Goal: Book appointment/travel/reservation

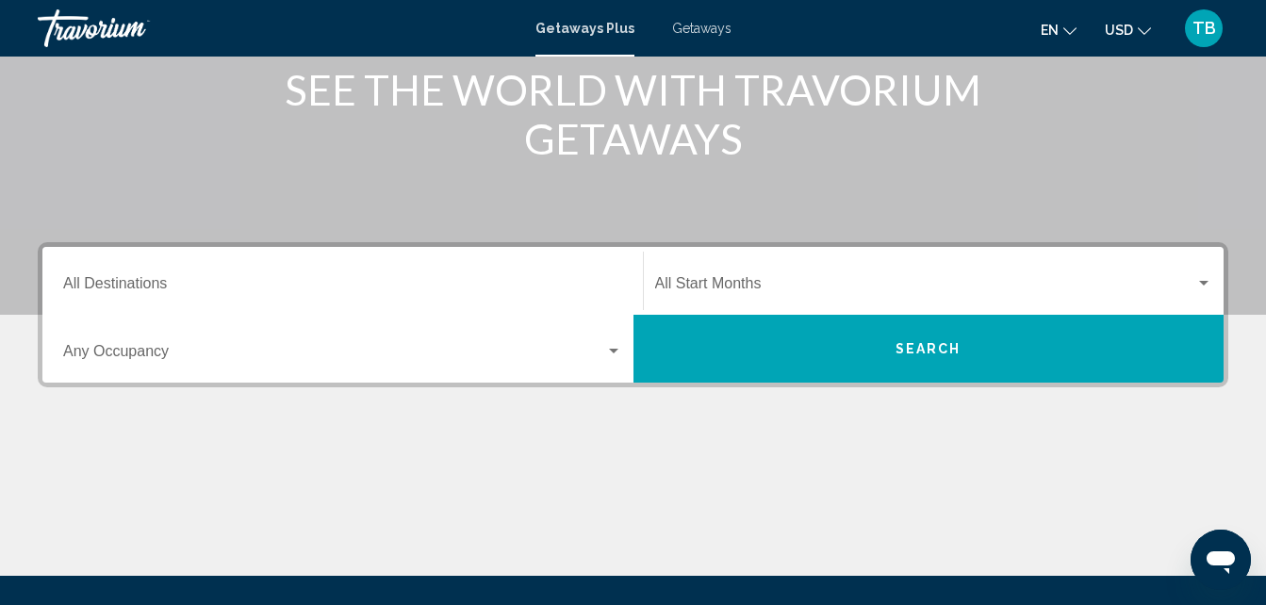
scroll to position [252, 0]
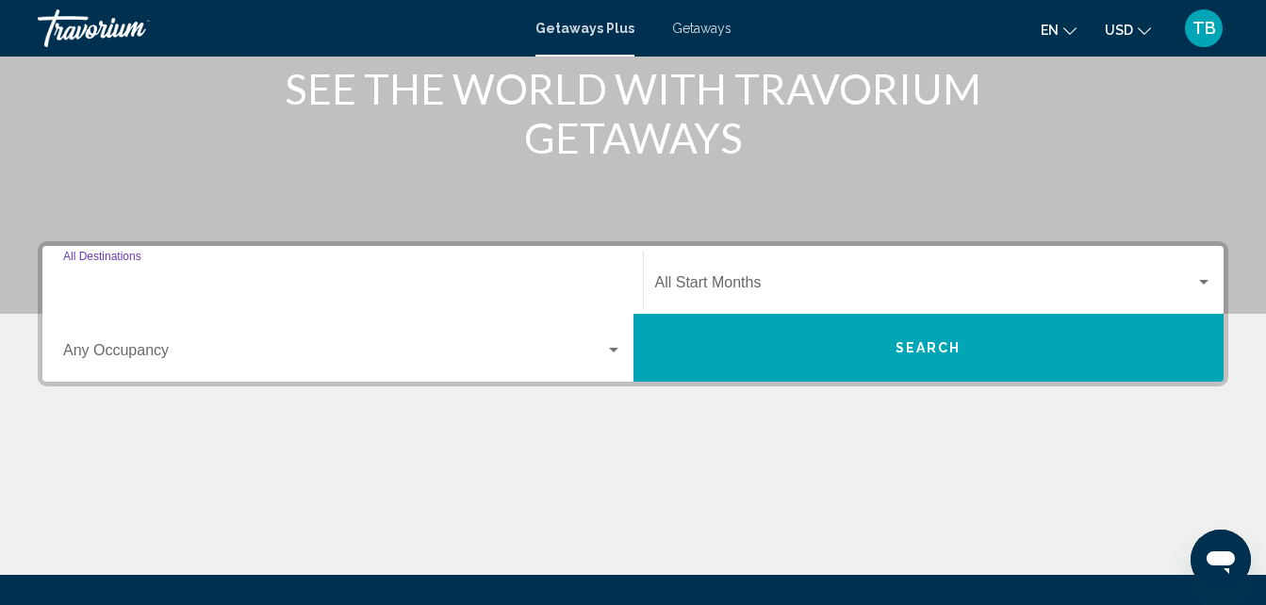
click at [184, 286] on input "Destination All Destinations" at bounding box center [342, 286] width 559 height 17
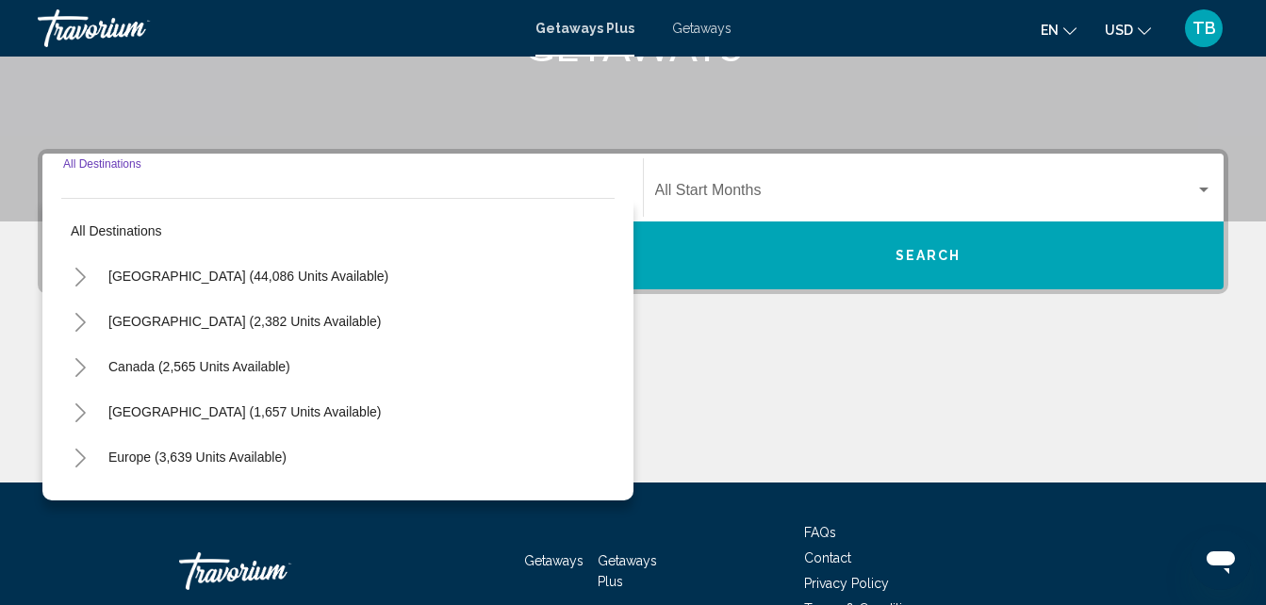
scroll to position [432, 0]
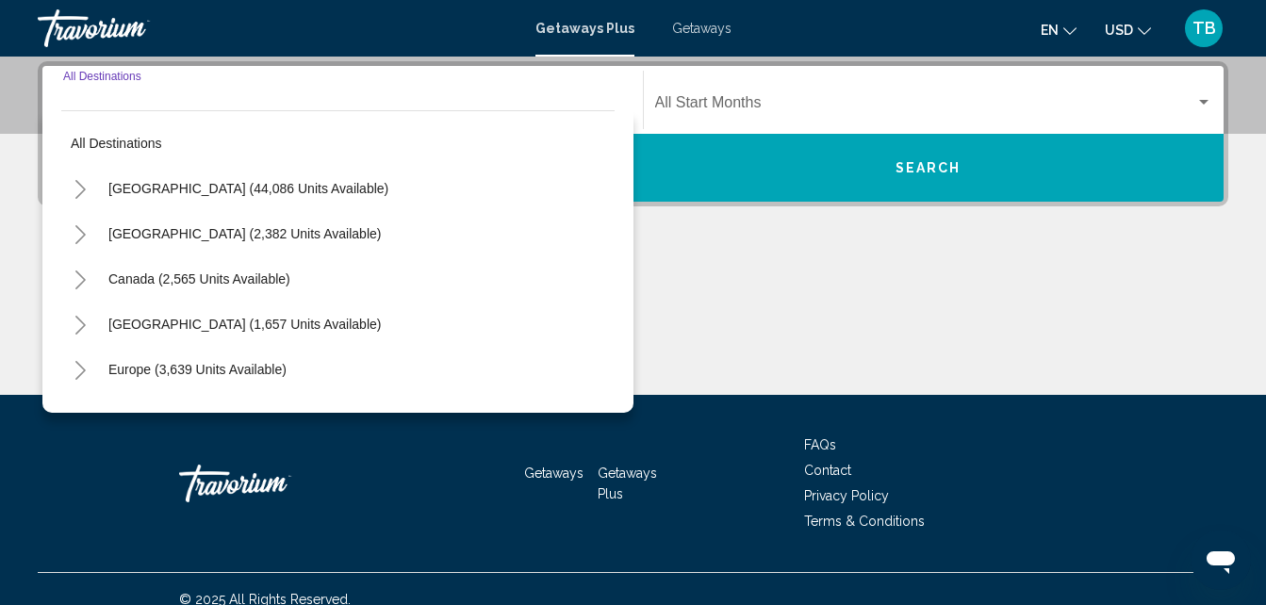
click at [230, 90] on div "Destination All Destinations" at bounding box center [342, 100] width 559 height 59
click at [204, 100] on input "Destination All Destinations" at bounding box center [342, 106] width 559 height 17
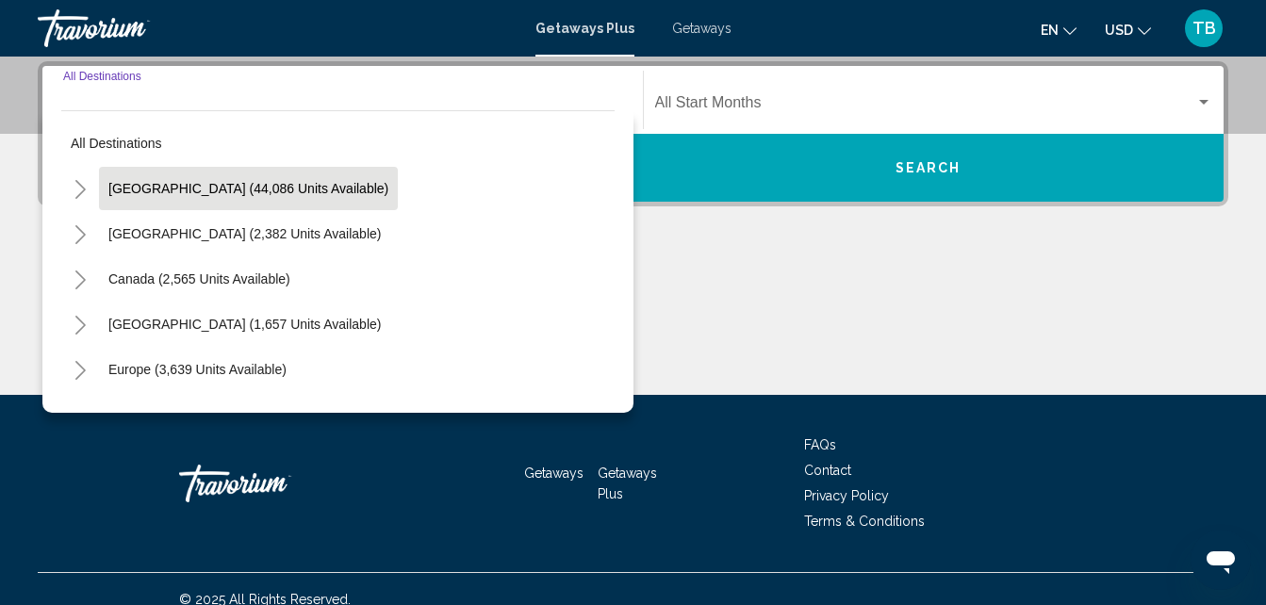
click at [245, 183] on span "[GEOGRAPHIC_DATA] (44,086 units available)" at bounding box center [248, 188] width 280 height 15
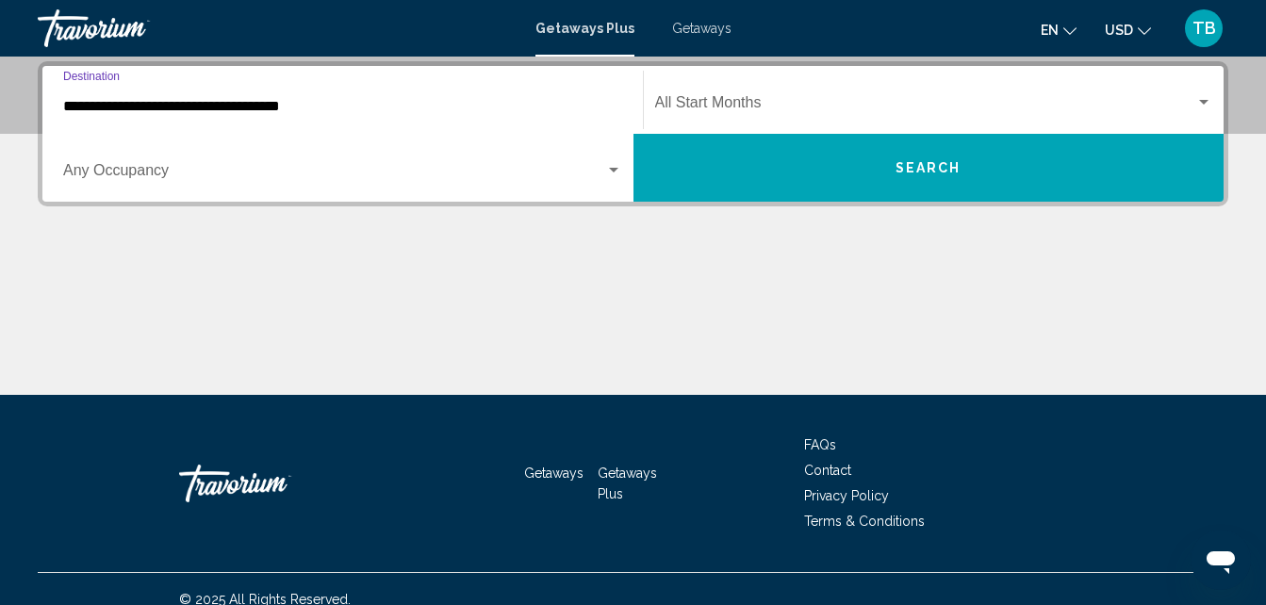
click at [222, 111] on input "**********" at bounding box center [342, 106] width 559 height 17
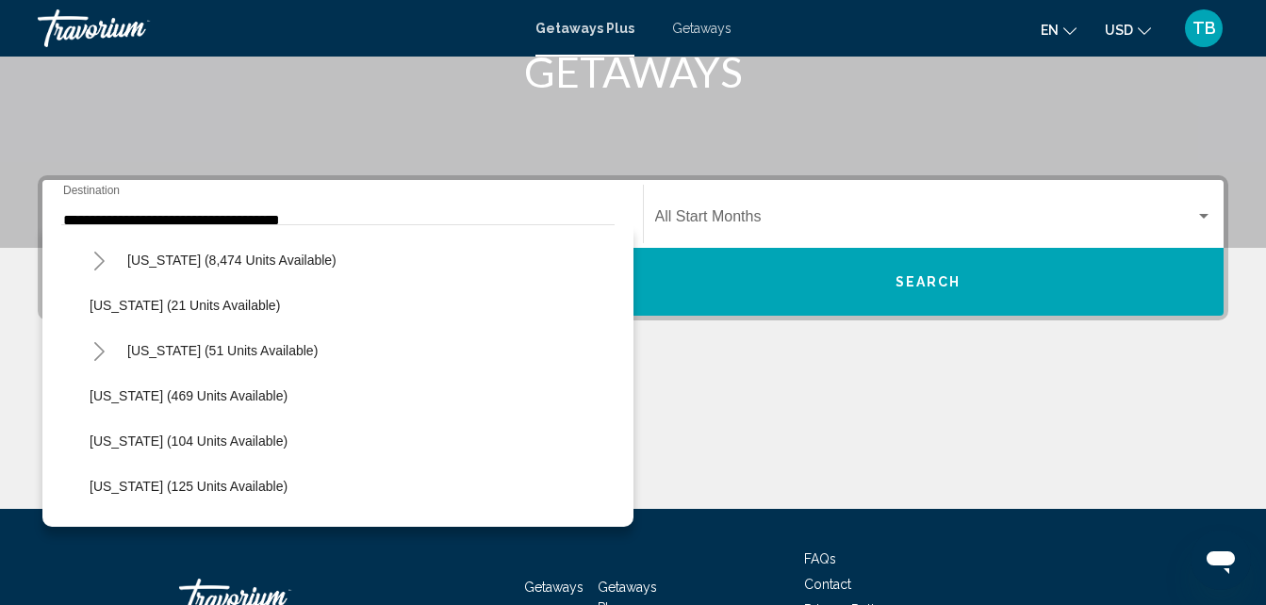
scroll to position [276, 0]
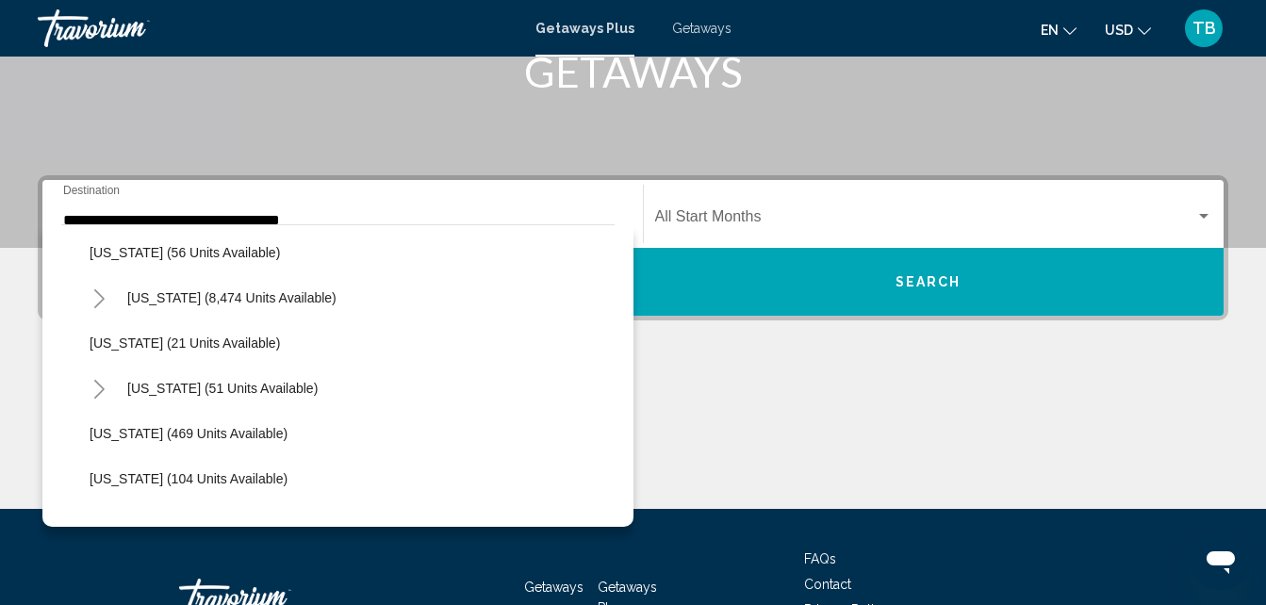
click at [184, 291] on span "[US_STATE] (8,474 units available)" at bounding box center [231, 297] width 209 height 15
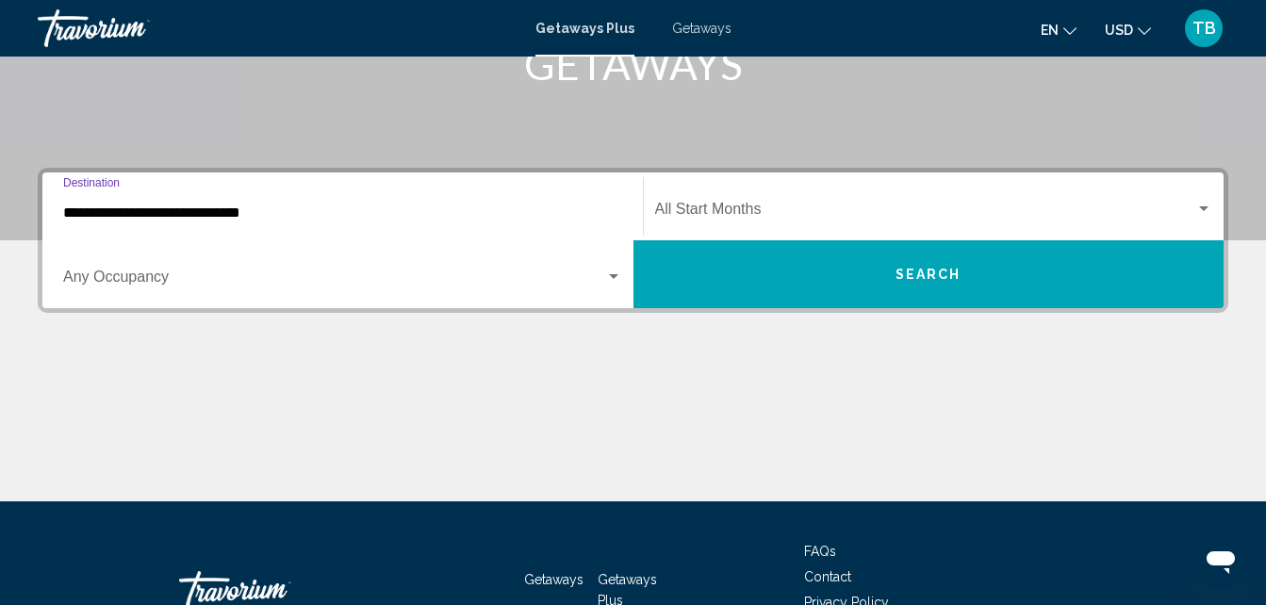
scroll to position [432, 0]
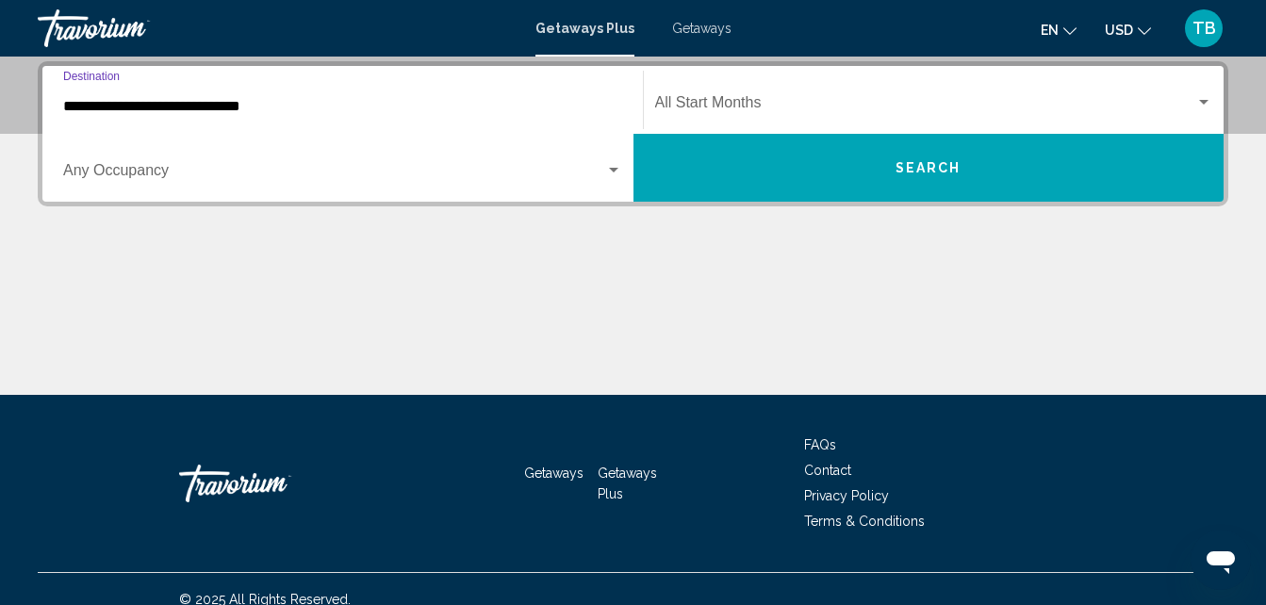
click at [246, 110] on input "**********" at bounding box center [342, 106] width 559 height 17
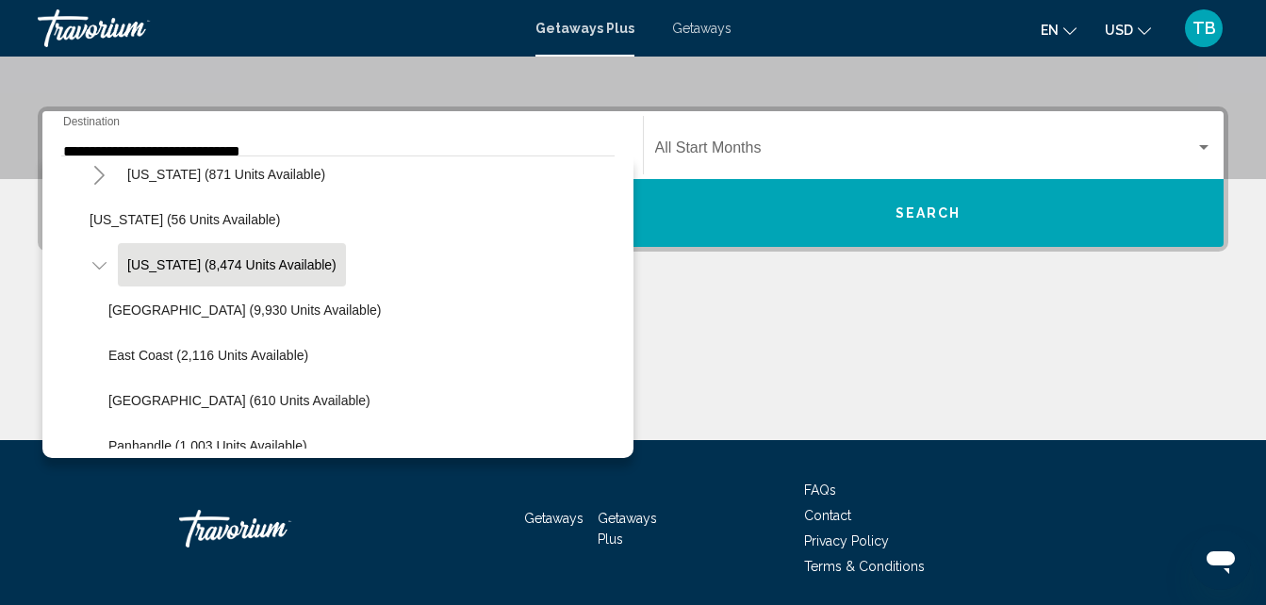
scroll to position [379, 0]
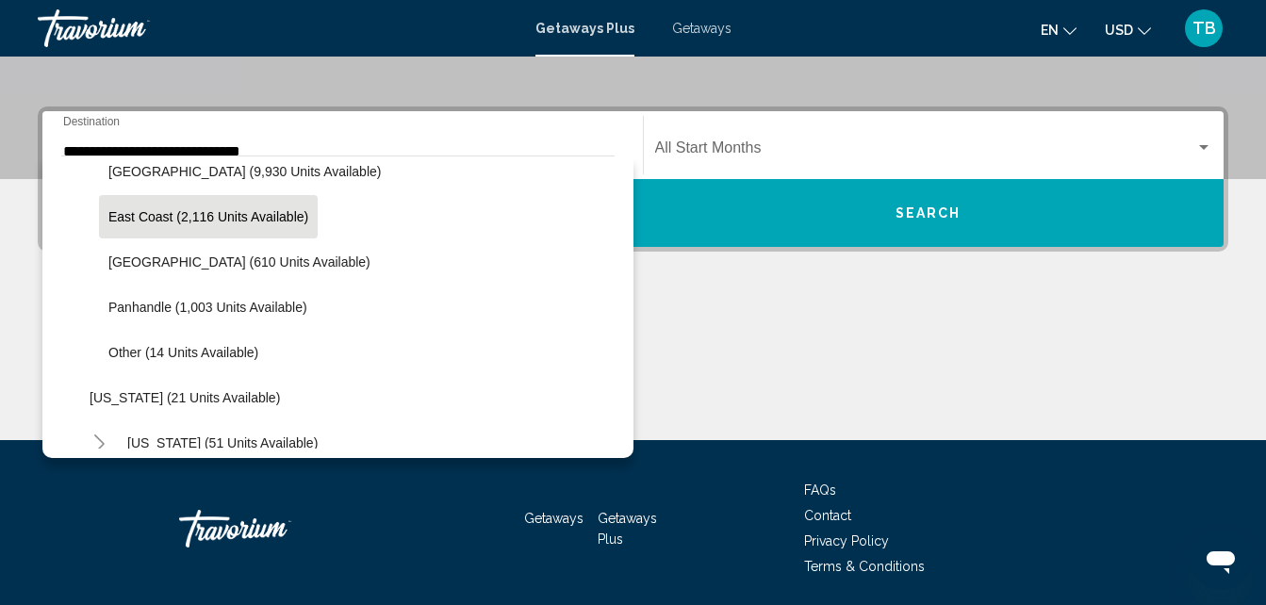
click at [196, 217] on span "East Coast (2,116 units available)" at bounding box center [208, 216] width 200 height 15
type input "**********"
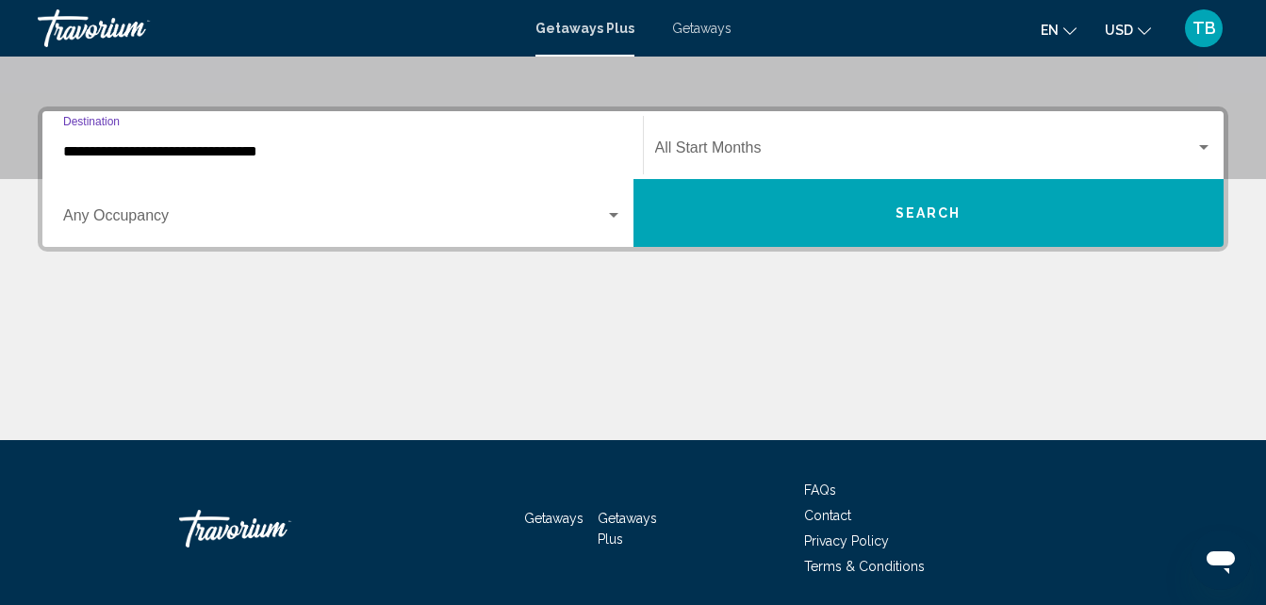
scroll to position [432, 0]
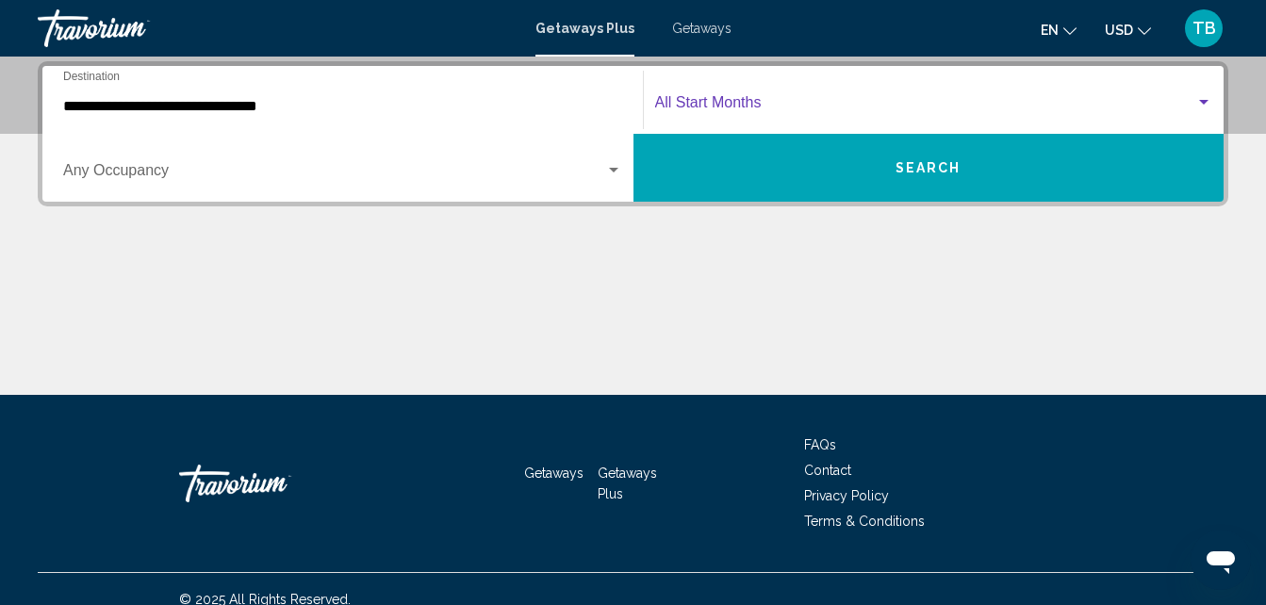
click at [1203, 106] on div "Search widget" at bounding box center [1203, 102] width 17 height 15
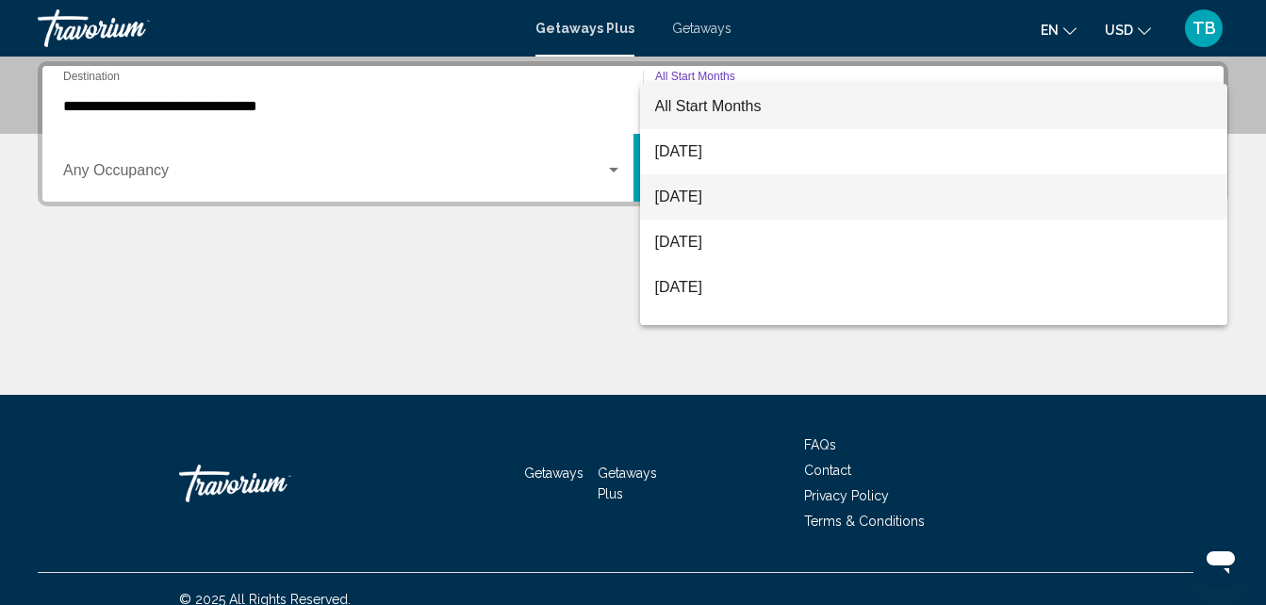
click at [766, 199] on span "[DATE]" at bounding box center [934, 196] width 558 height 45
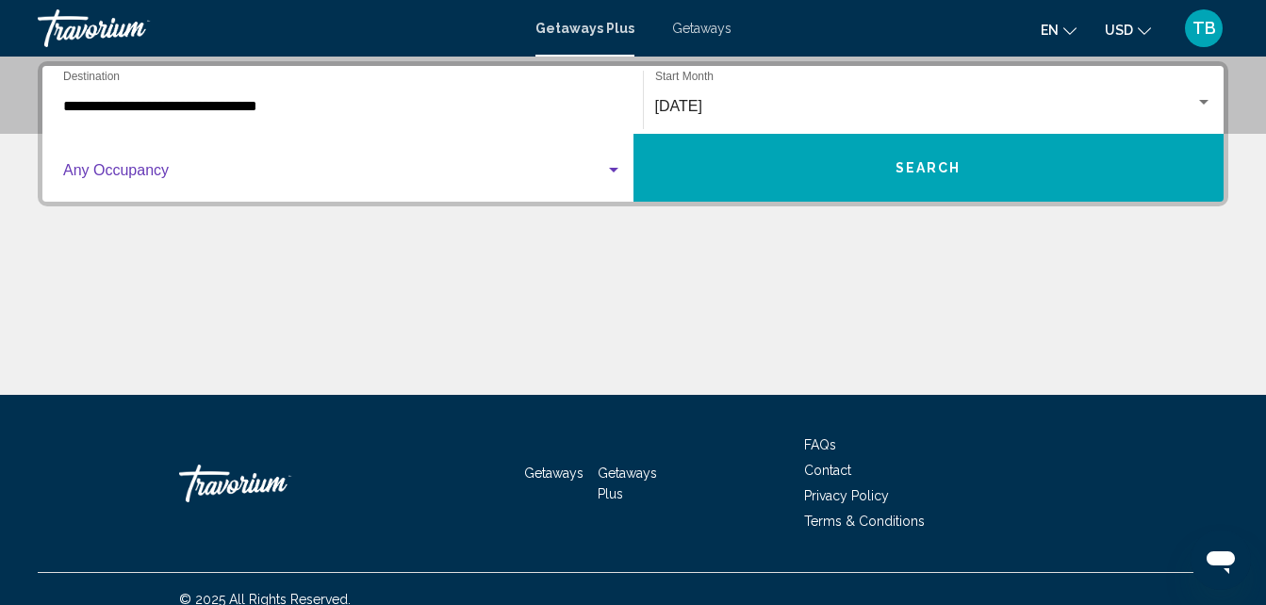
click at [613, 172] on div "Search widget" at bounding box center [613, 170] width 9 height 5
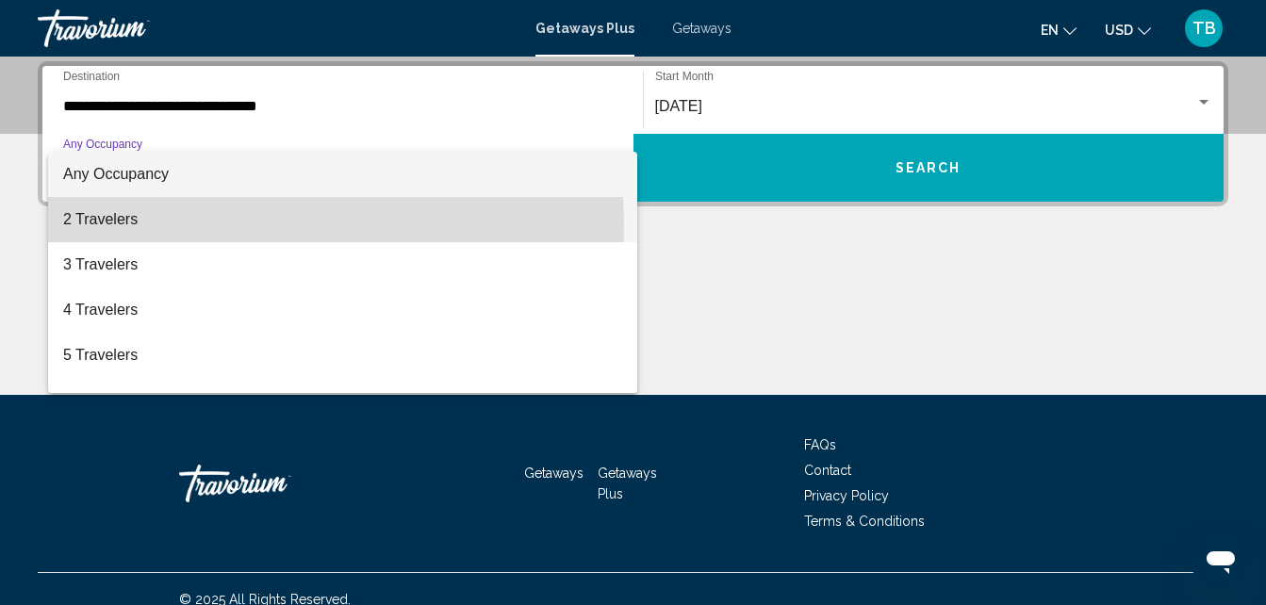
click at [186, 225] on span "2 Travelers" at bounding box center [342, 219] width 559 height 45
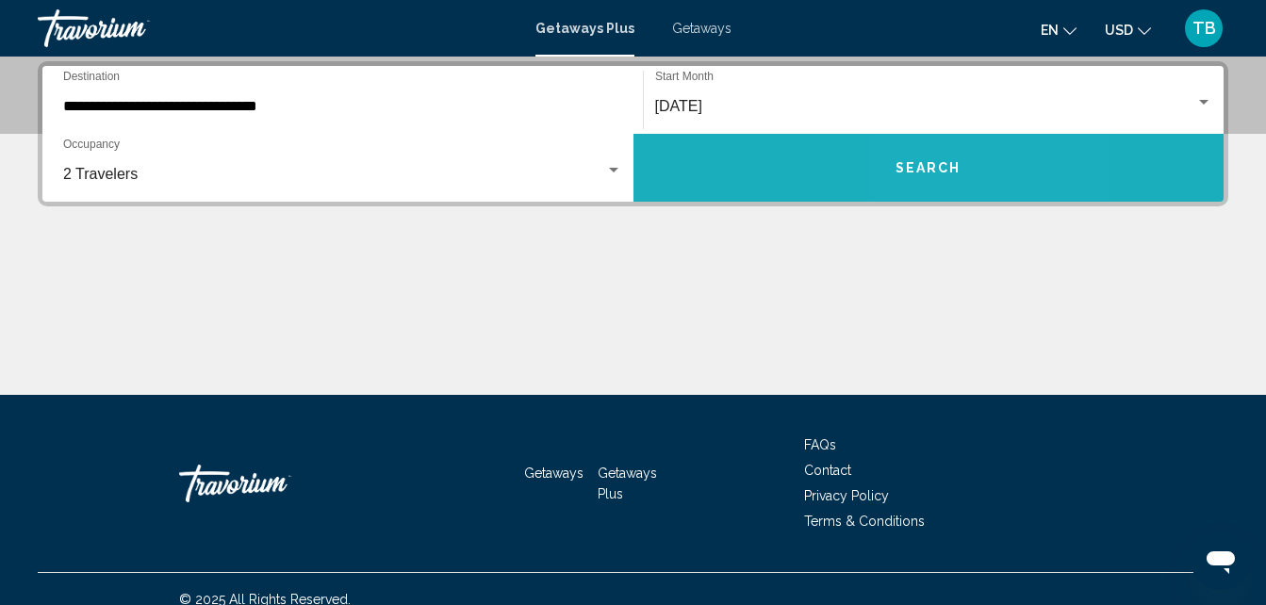
click at [927, 159] on button "Search" at bounding box center [928, 168] width 591 height 68
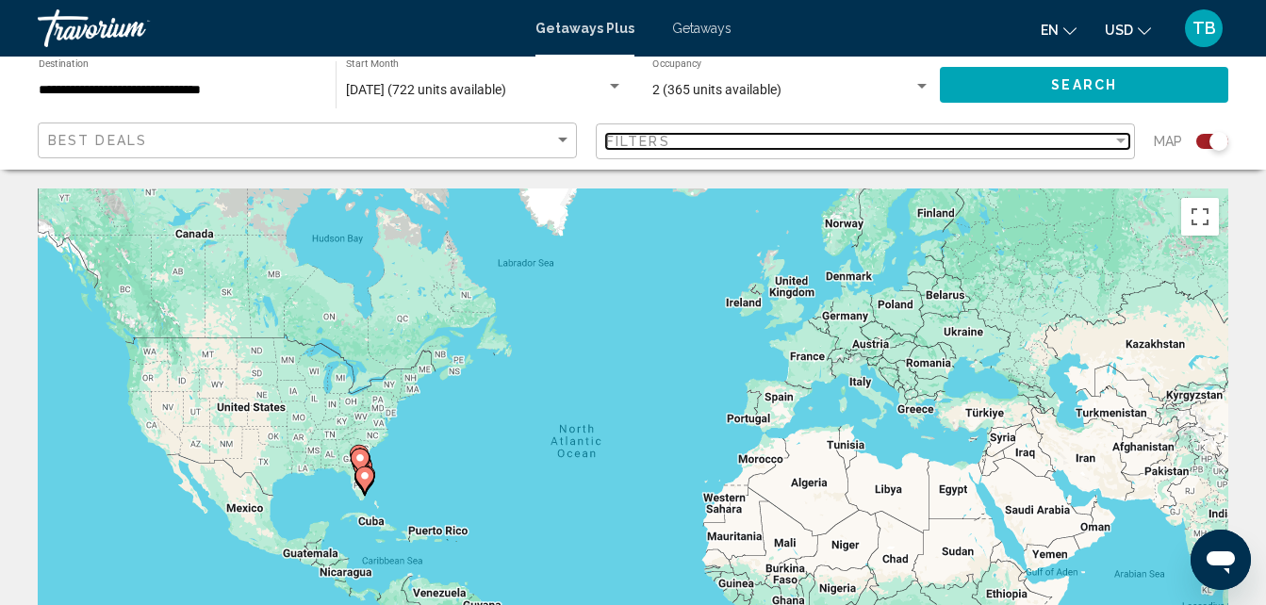
click at [1124, 146] on div "Filter" at bounding box center [1120, 141] width 17 height 15
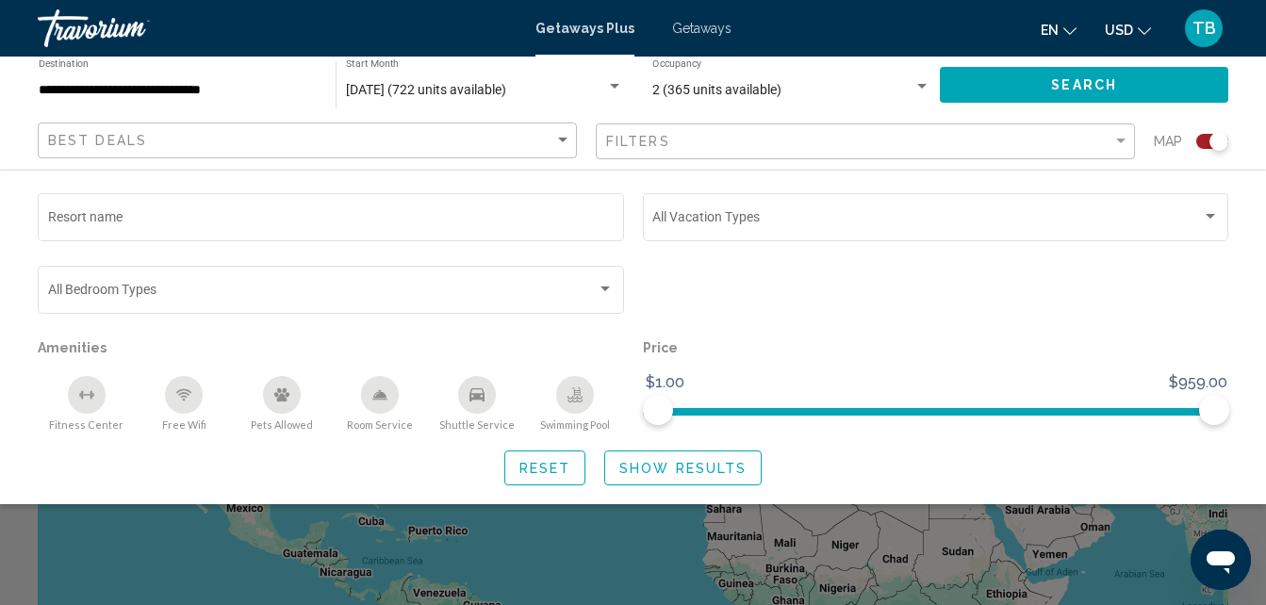
click at [1138, 156] on div "Best Deals Filters Map" at bounding box center [633, 142] width 1190 height 39
click at [1211, 149] on div "Map" at bounding box center [1190, 142] width 74 height 39
click at [1215, 144] on div "Search widget" at bounding box center [1218, 141] width 19 height 19
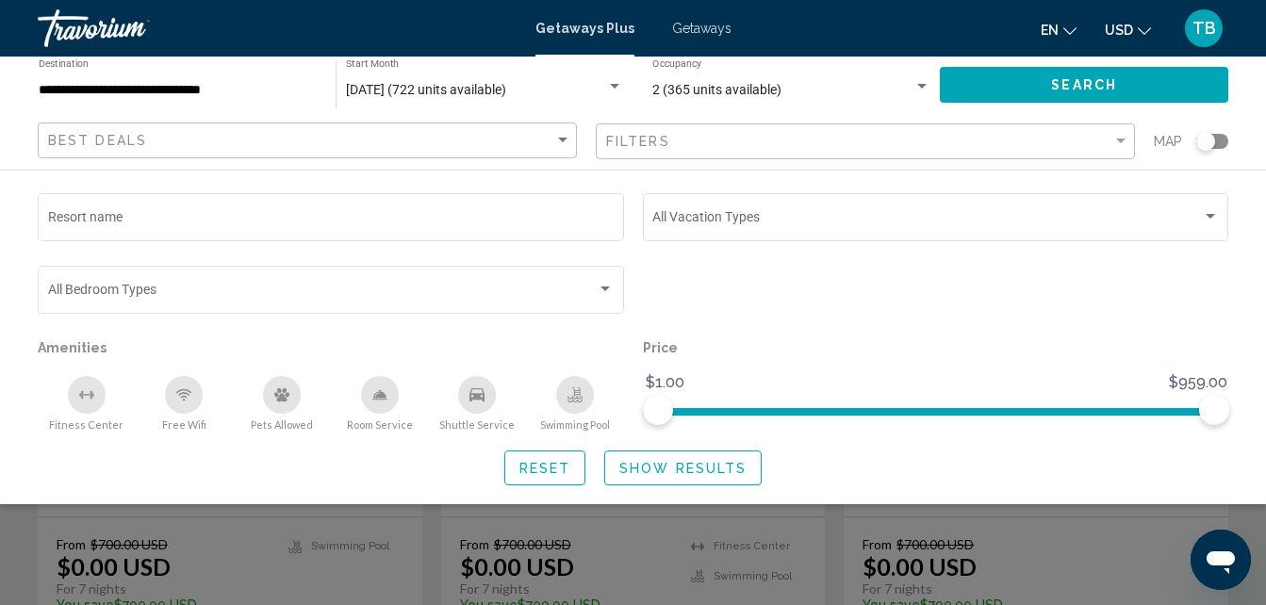
scroll to position [226, 0]
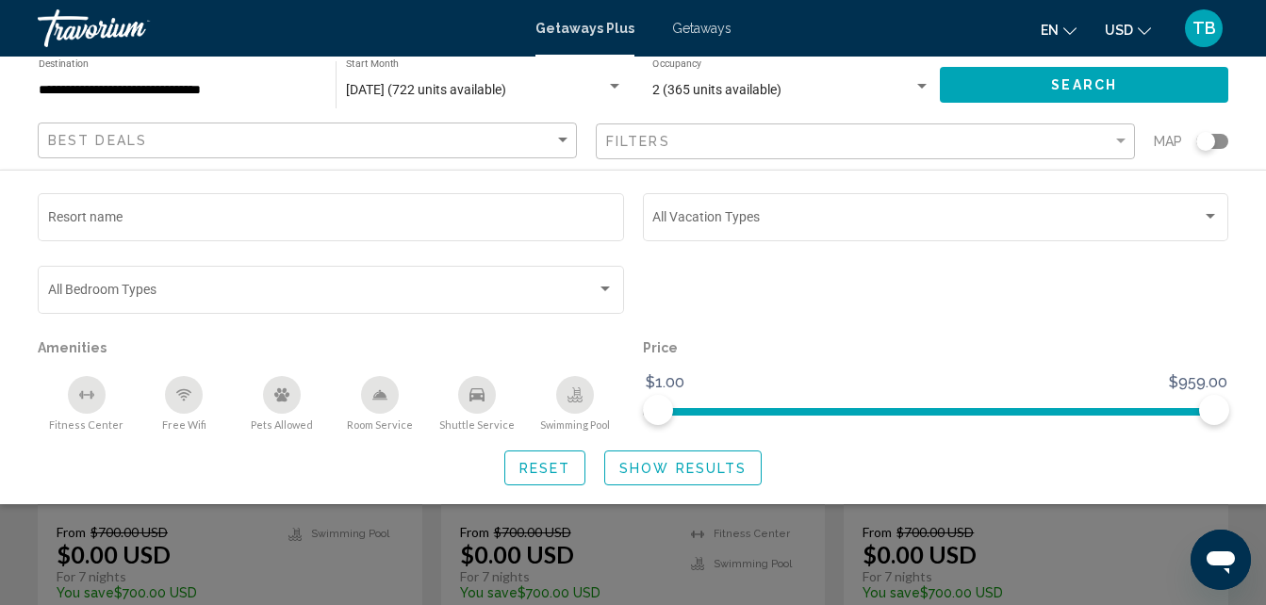
click at [741, 458] on button "Show Results" at bounding box center [682, 467] width 157 height 35
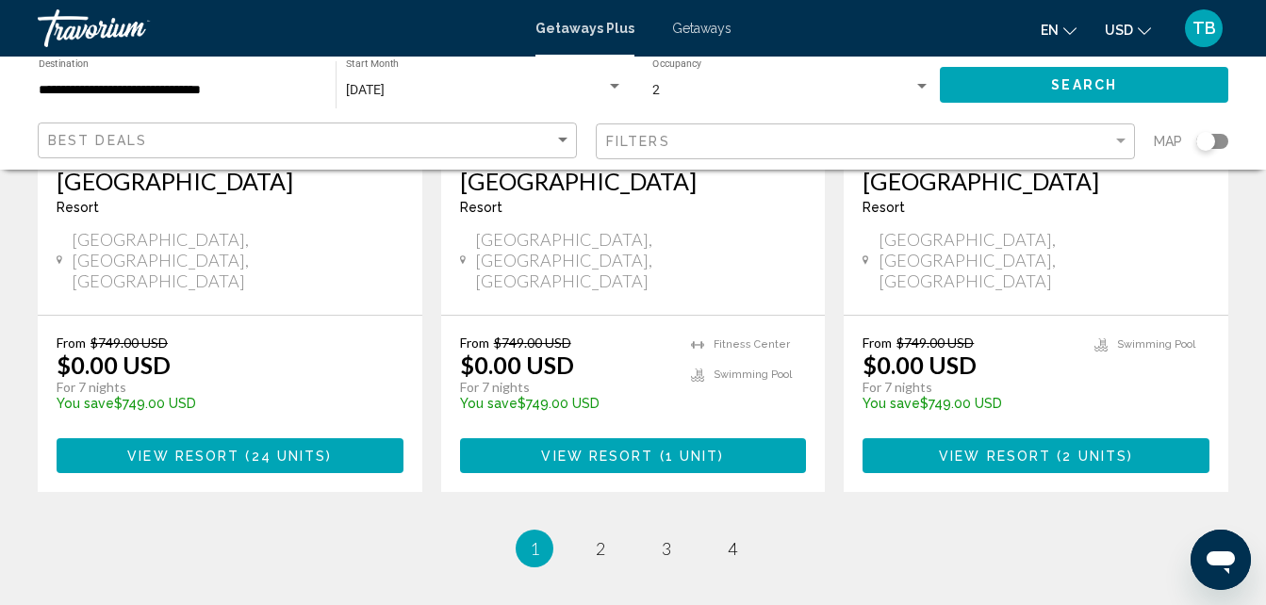
scroll to position [2608, 0]
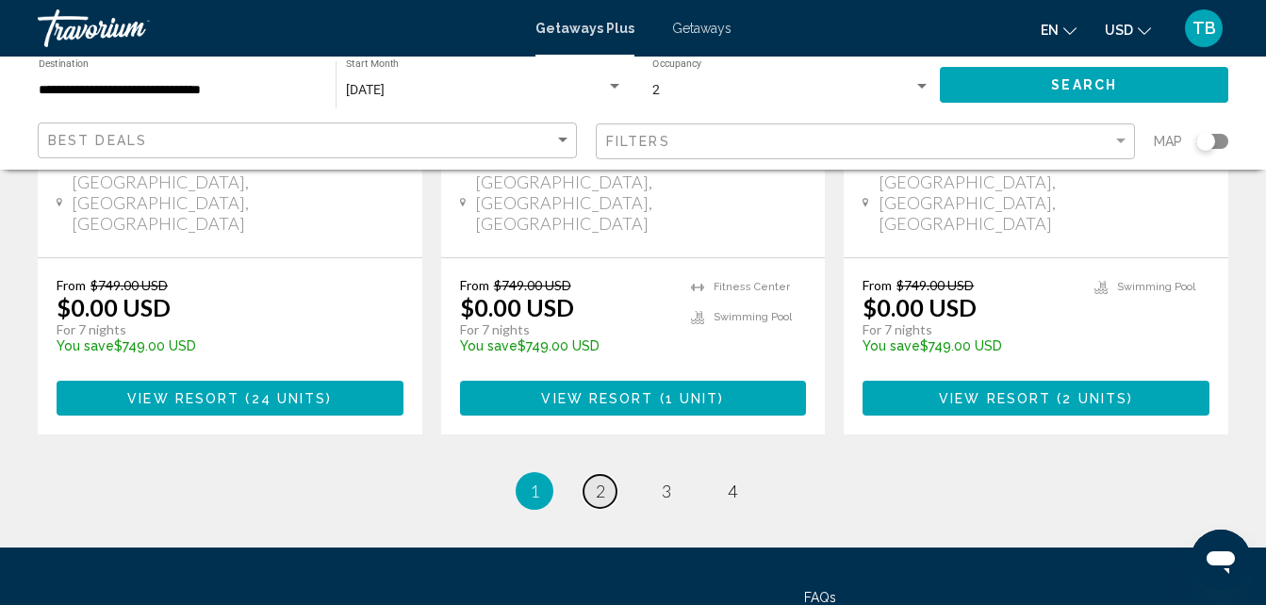
click at [603, 481] on span "2" at bounding box center [600, 491] width 9 height 21
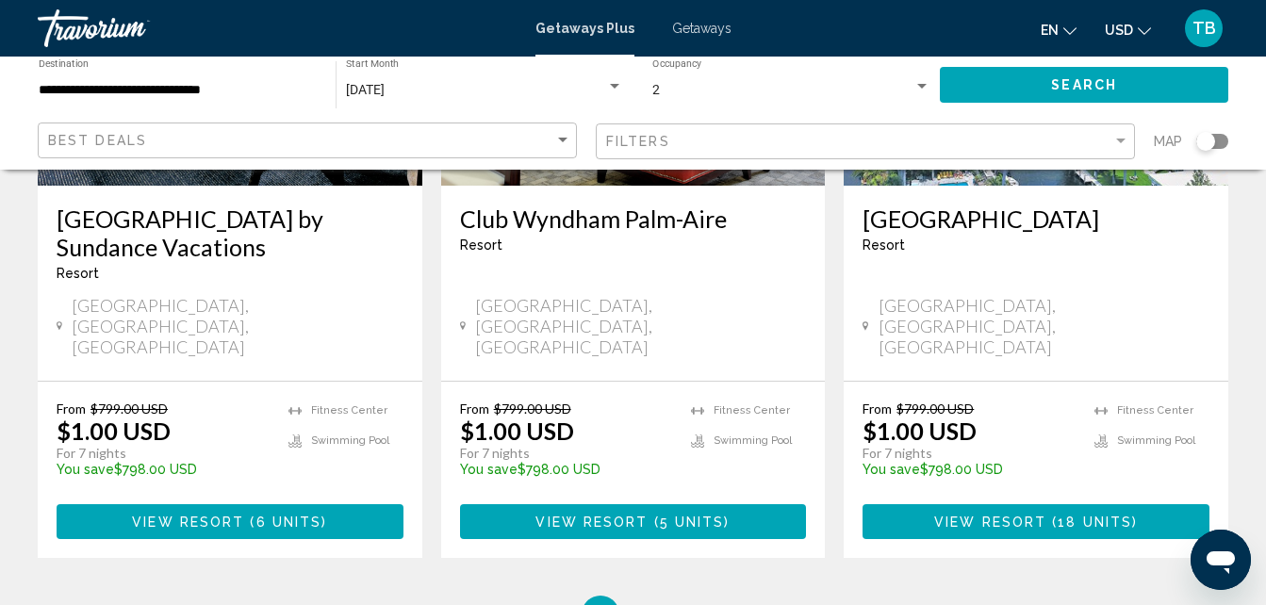
scroll to position [2551, 0]
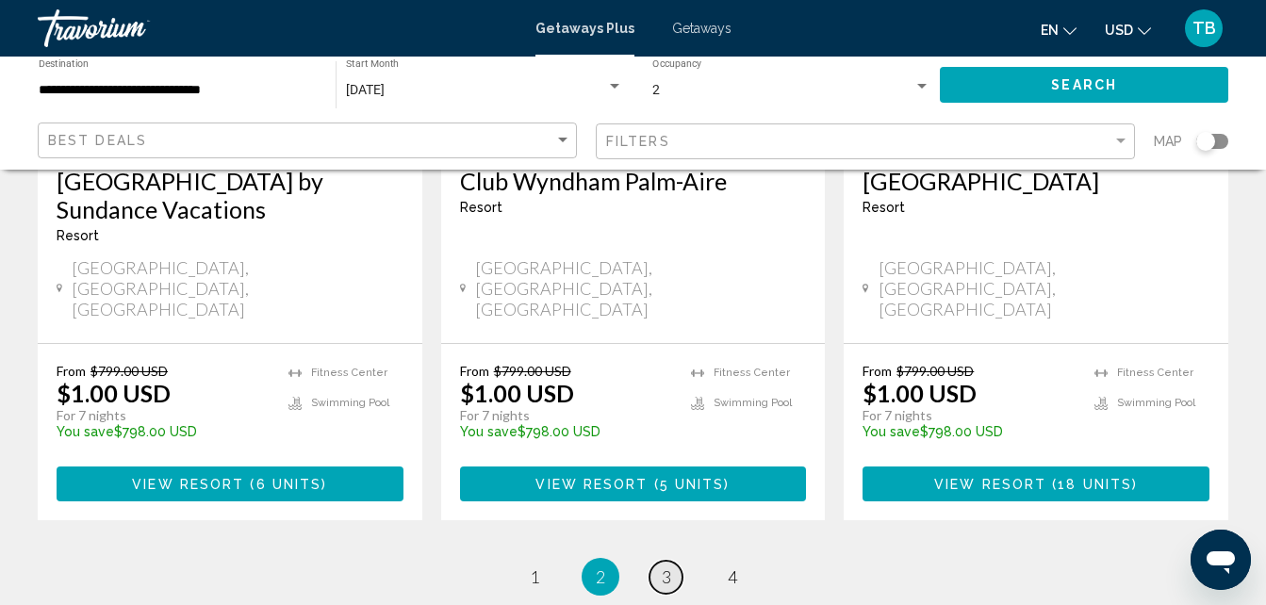
click at [674, 561] on link "page 3" at bounding box center [665, 577] width 33 height 33
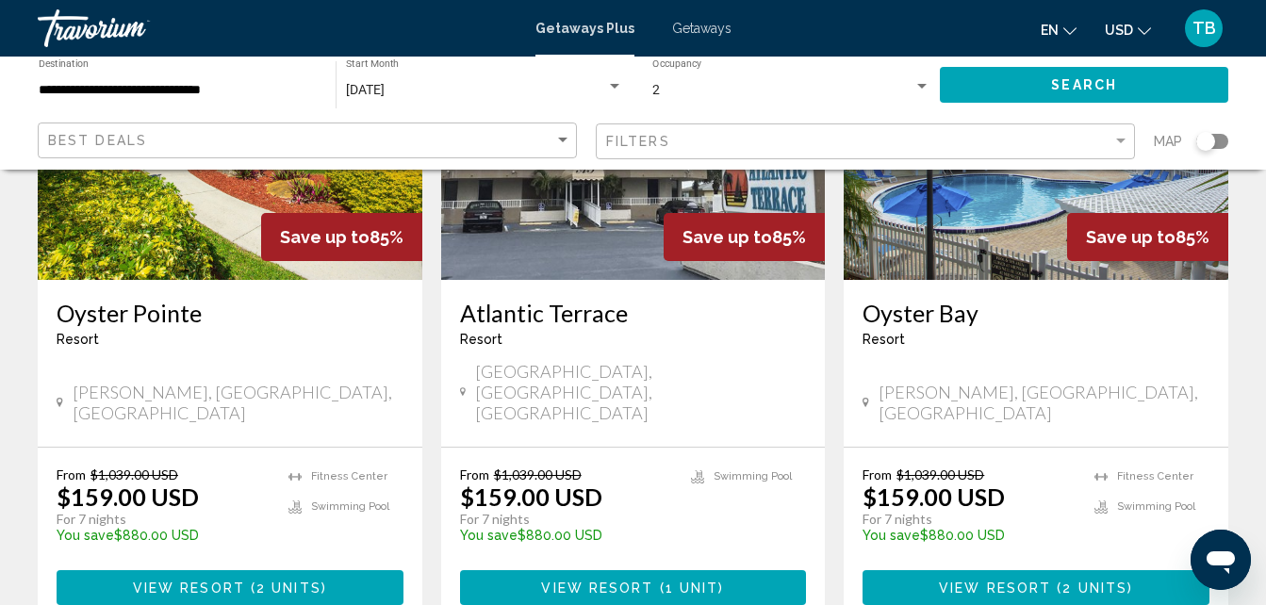
scroll to position [2378, 0]
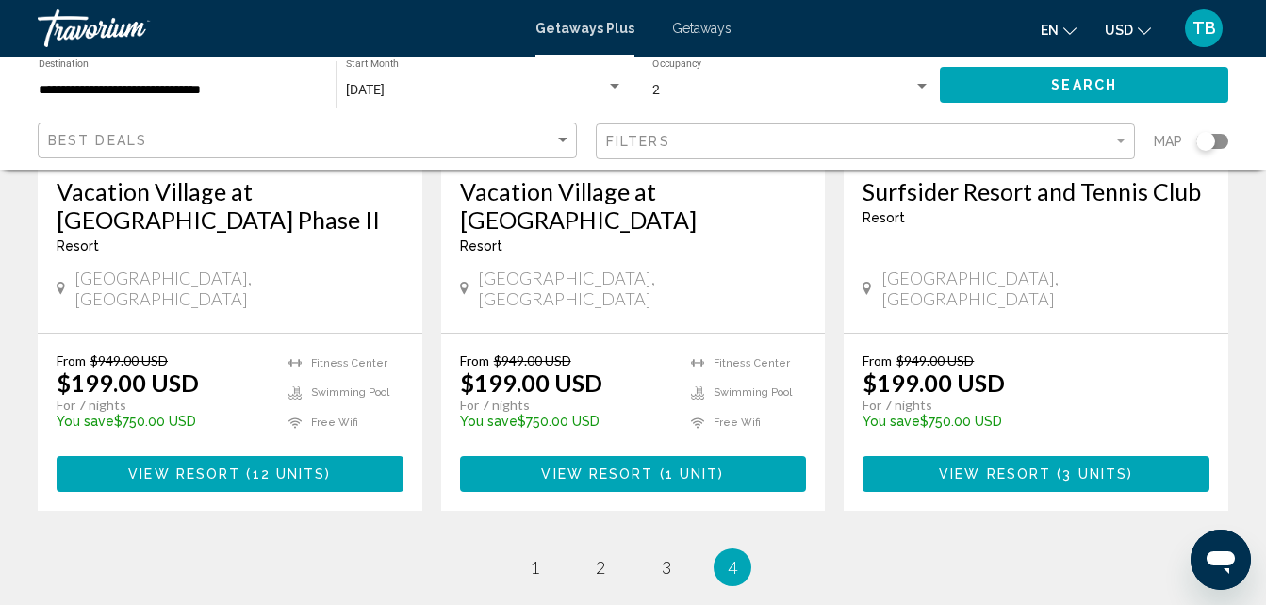
scroll to position [1106, 0]
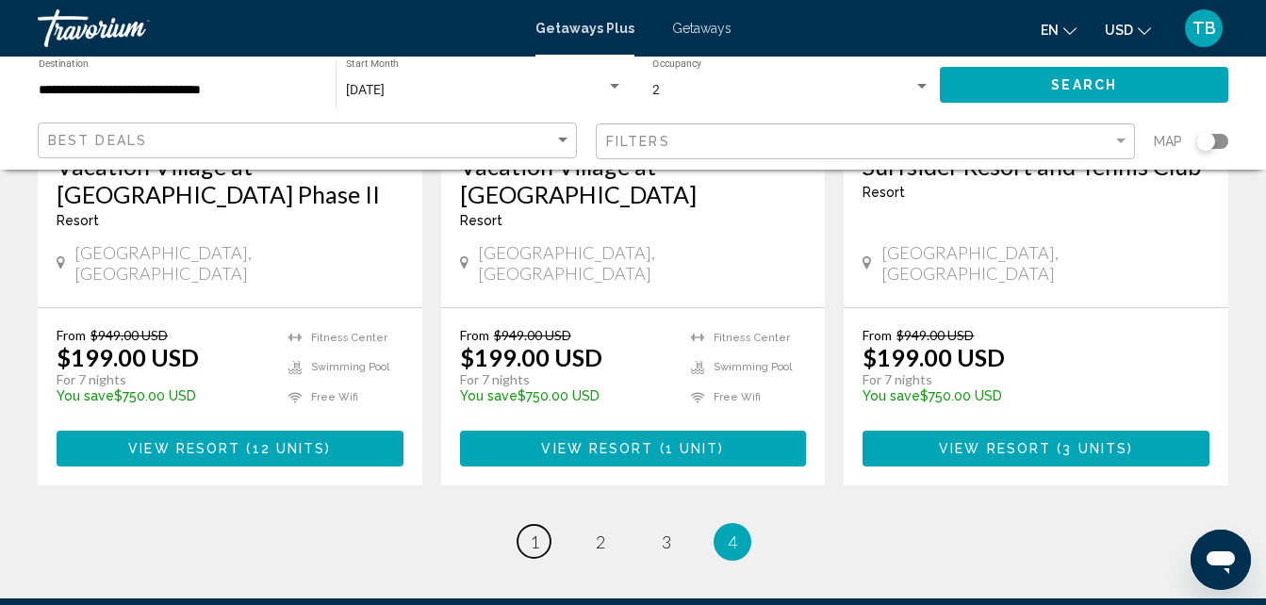
click at [532, 531] on span "1" at bounding box center [534, 541] width 9 height 21
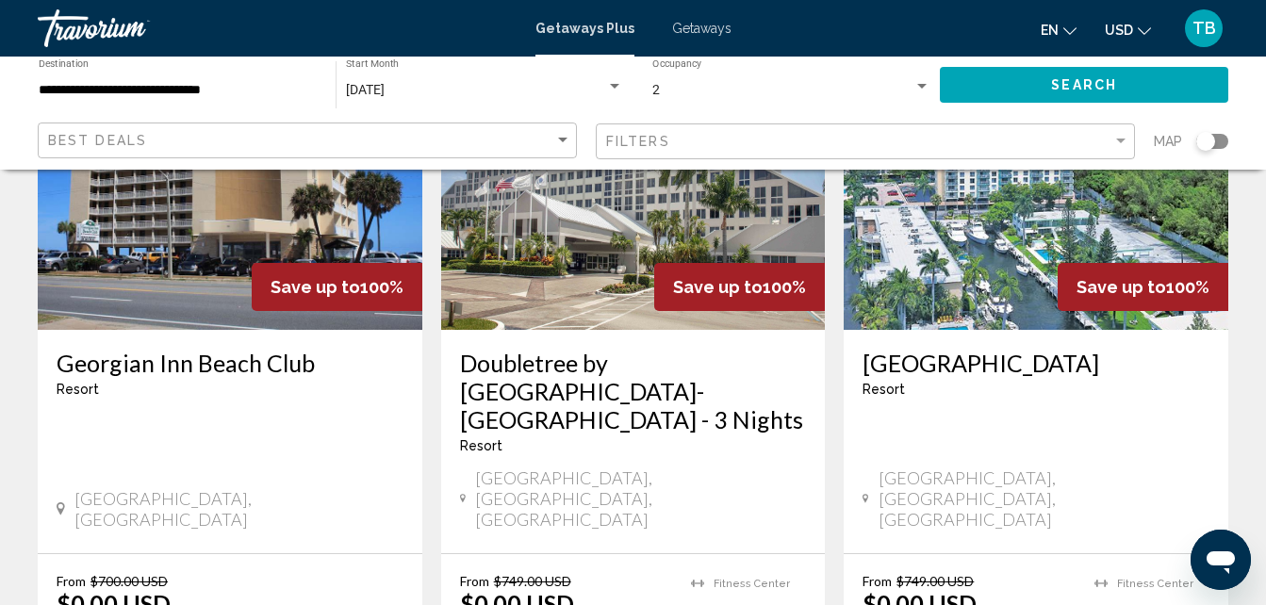
scroll to position [1005, 0]
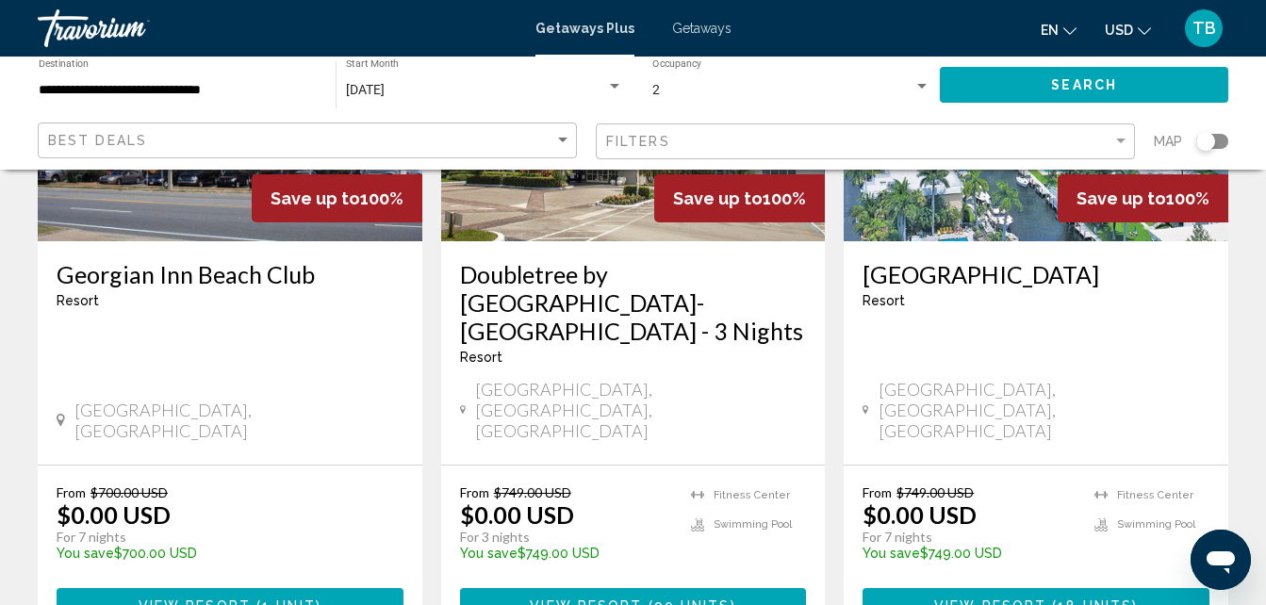
click at [613, 260] on h3 "Doubletree by [GEOGRAPHIC_DATA]-[GEOGRAPHIC_DATA] - 3 Nights" at bounding box center [633, 302] width 347 height 85
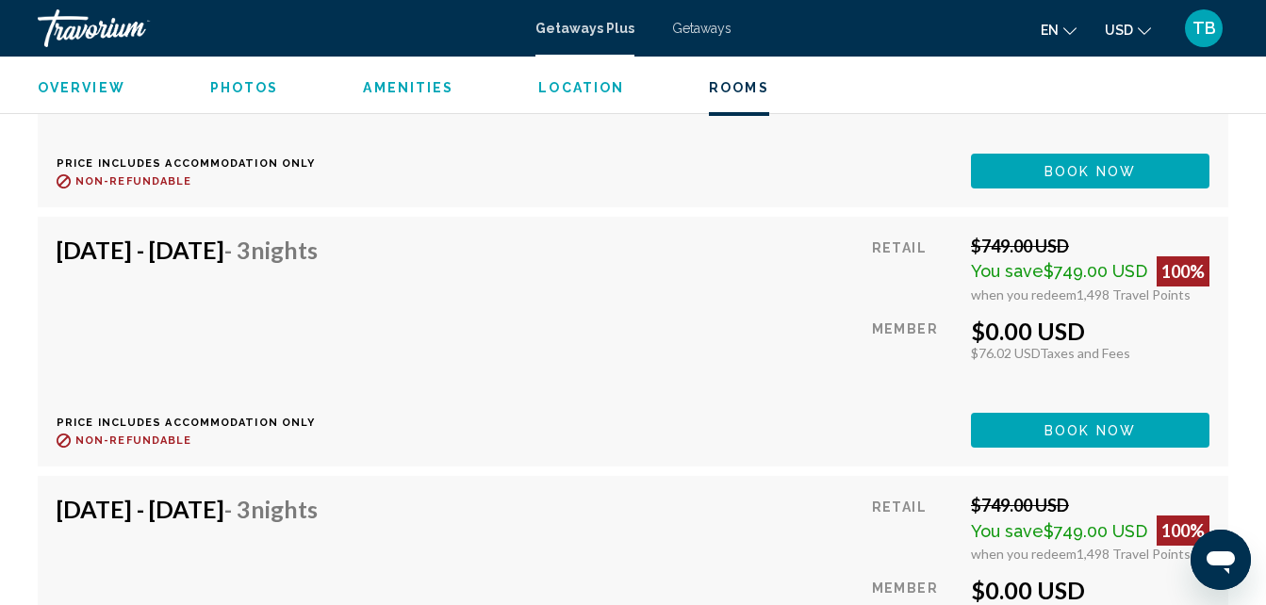
scroll to position [3685, 0]
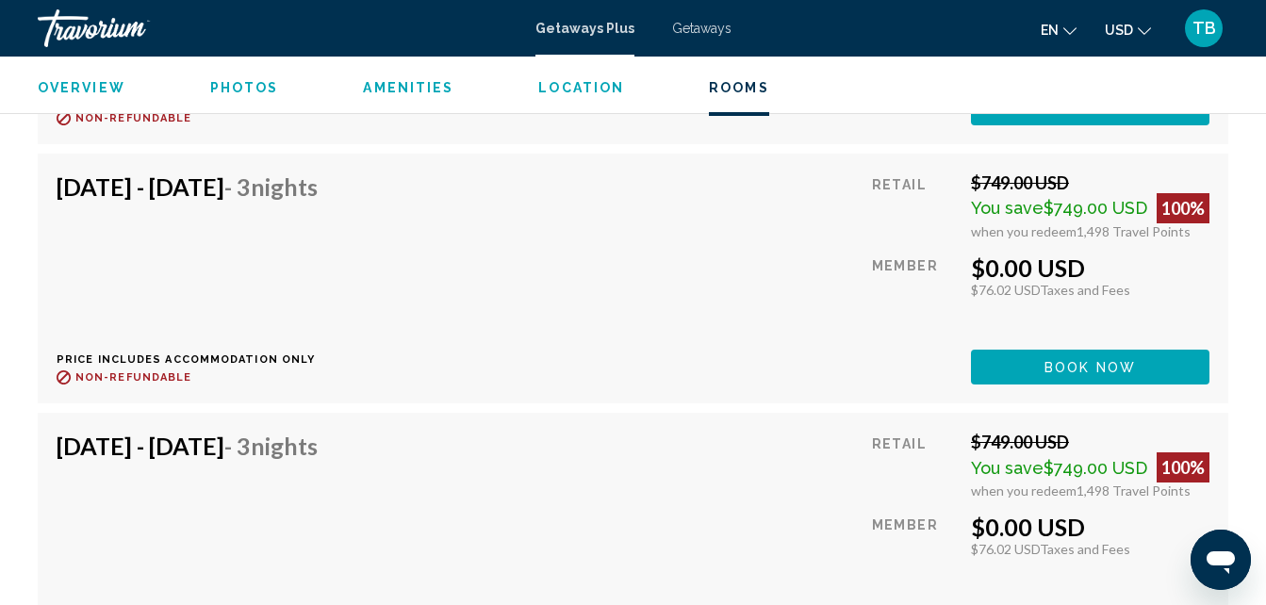
click at [248, 87] on span "Photos" at bounding box center [244, 87] width 69 height 15
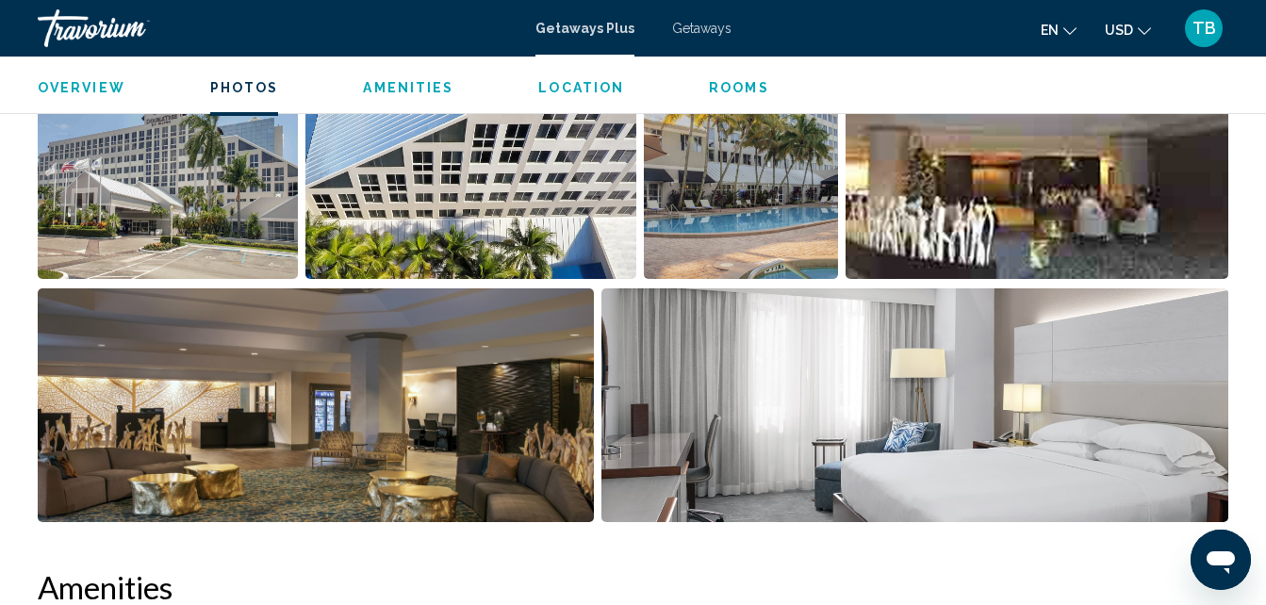
scroll to position [1170, 0]
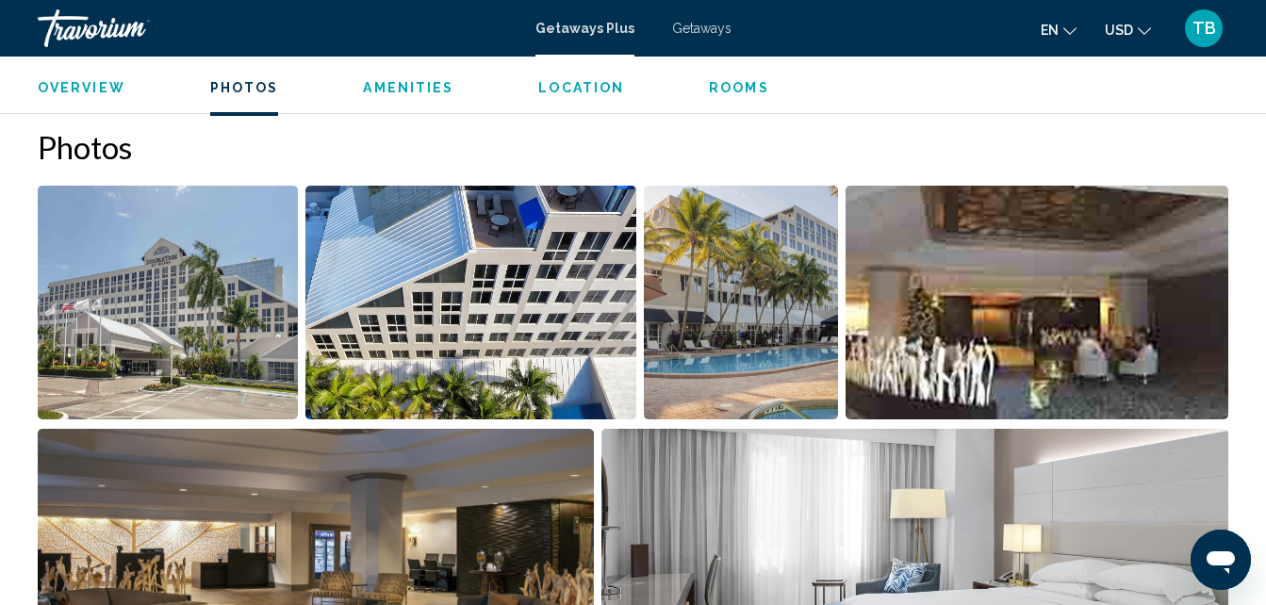
click at [905, 312] on img "Open full-screen image slider" at bounding box center [1036, 303] width 383 height 234
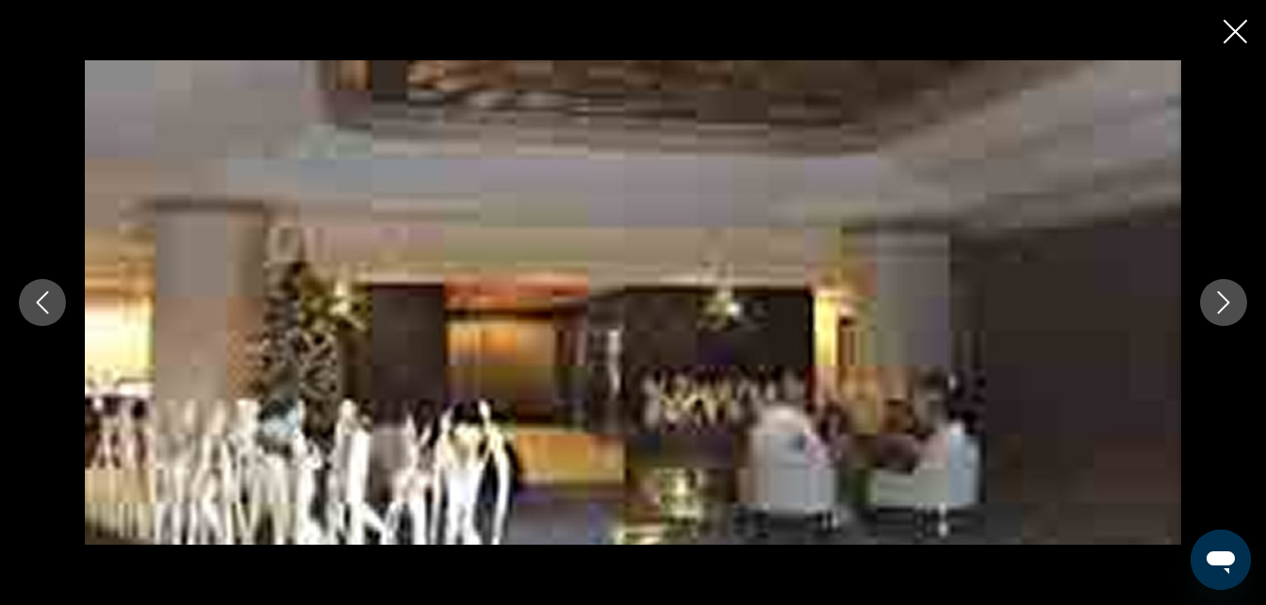
click at [1219, 305] on icon "Next image" at bounding box center [1223, 302] width 23 height 23
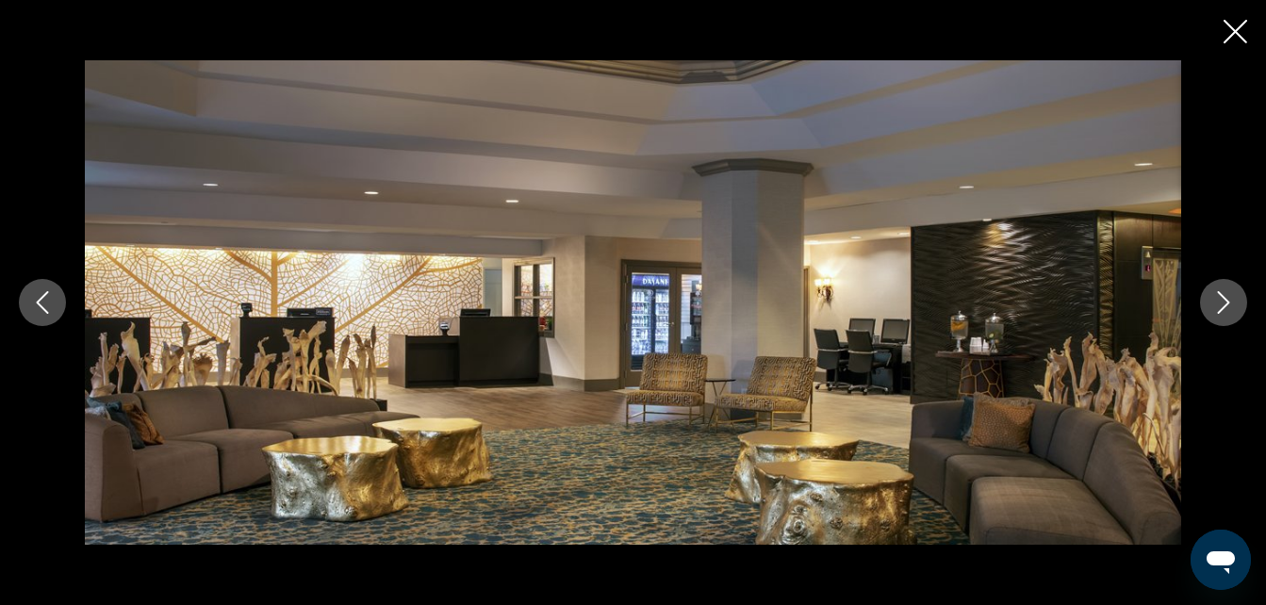
click at [1219, 305] on icon "Next image" at bounding box center [1223, 302] width 23 height 23
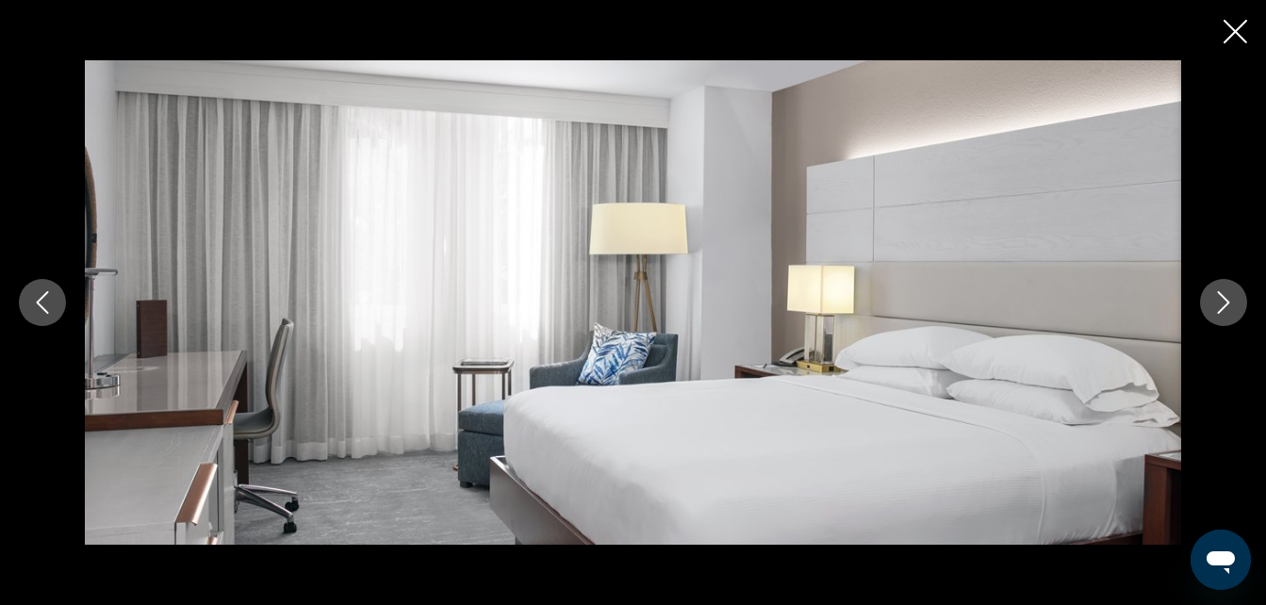
click at [1219, 305] on icon "Next image" at bounding box center [1223, 302] width 23 height 23
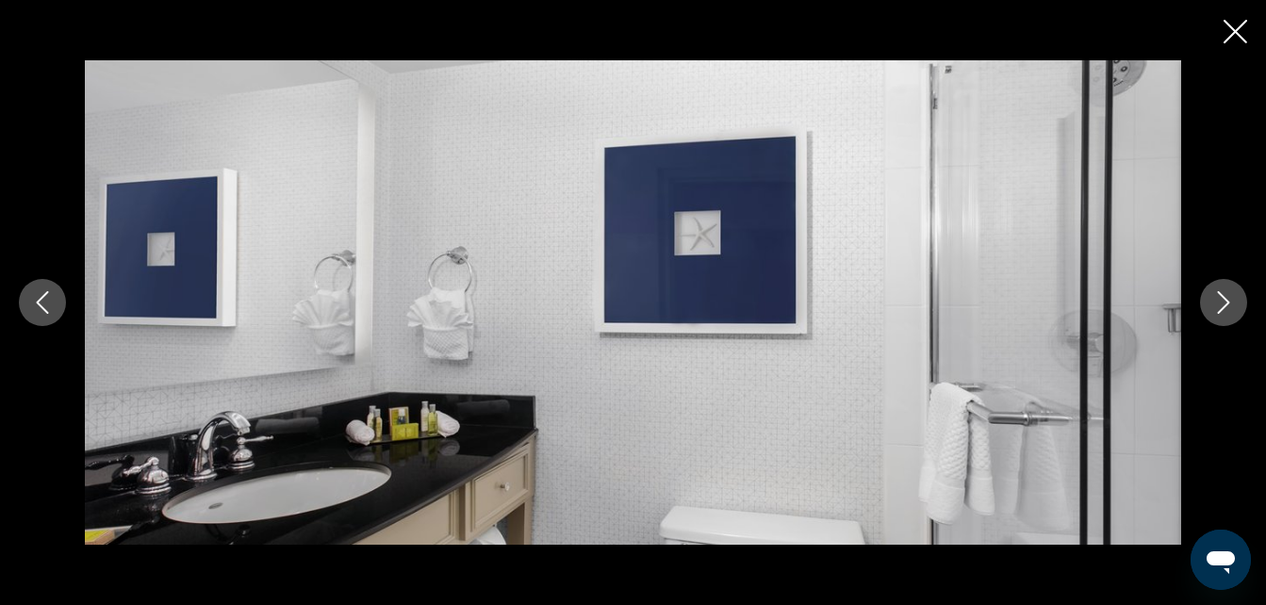
click at [1219, 305] on icon "Next image" at bounding box center [1223, 302] width 23 height 23
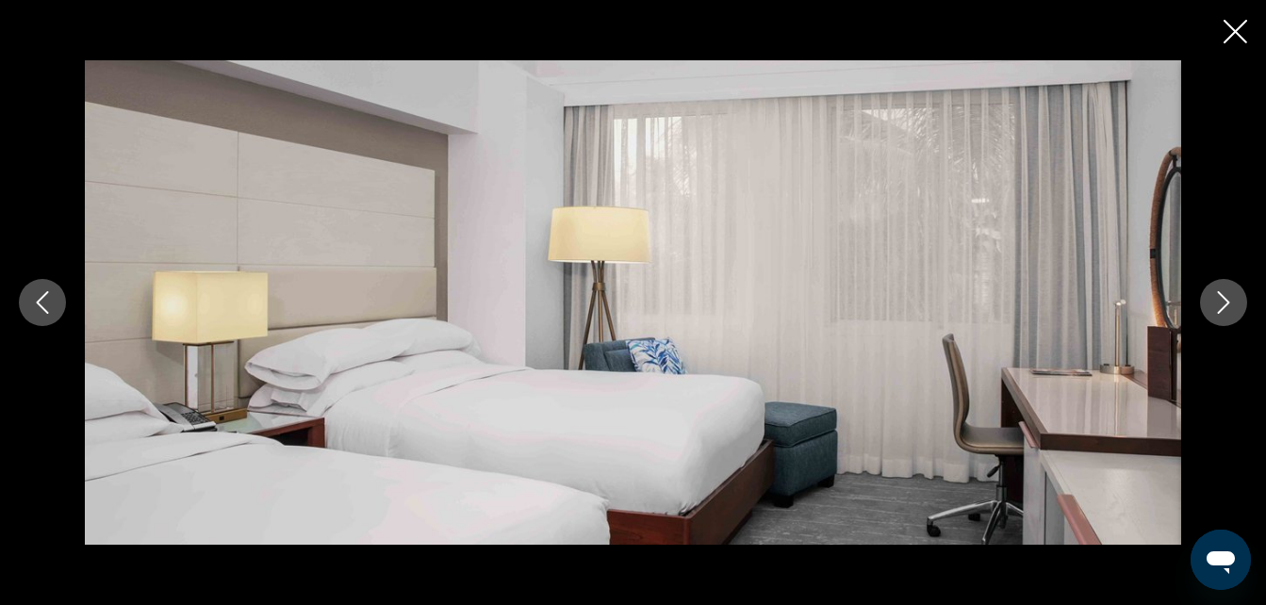
click at [1219, 305] on icon "Next image" at bounding box center [1223, 302] width 23 height 23
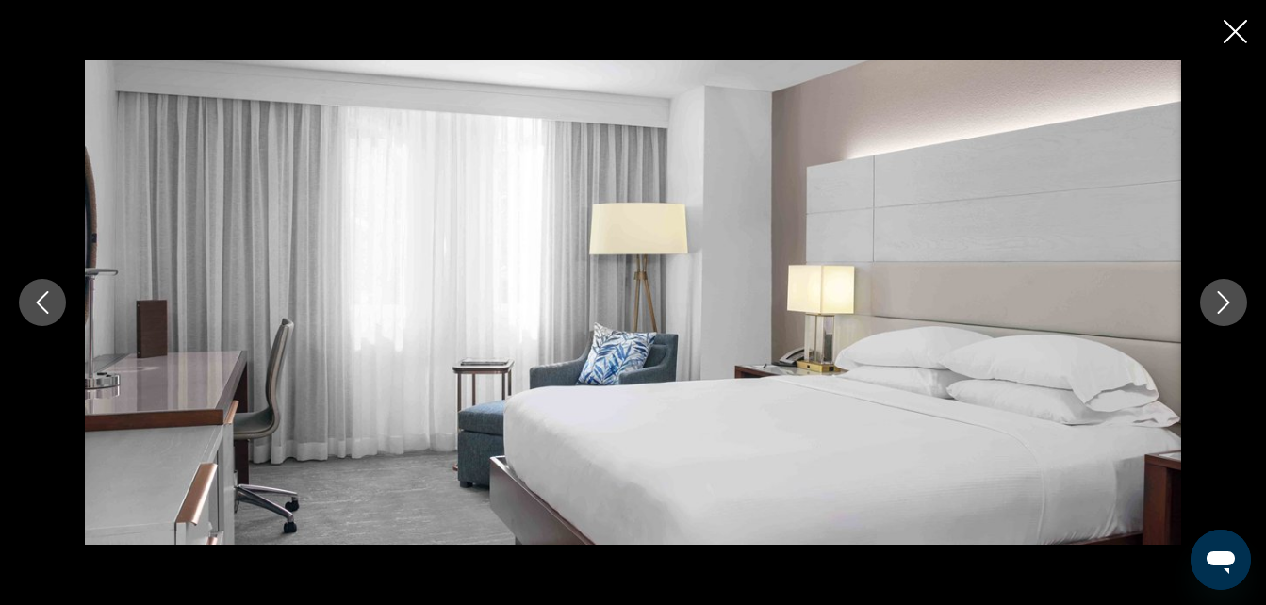
click at [1219, 305] on icon "Next image" at bounding box center [1223, 302] width 23 height 23
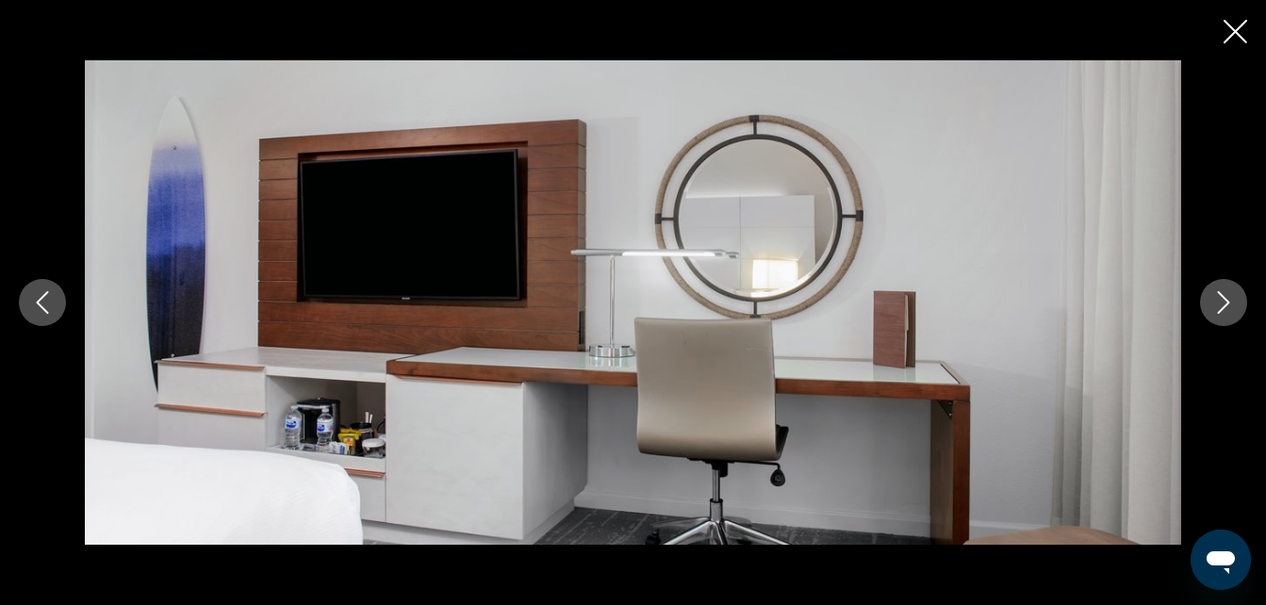
click at [1219, 305] on icon "Next image" at bounding box center [1223, 302] width 23 height 23
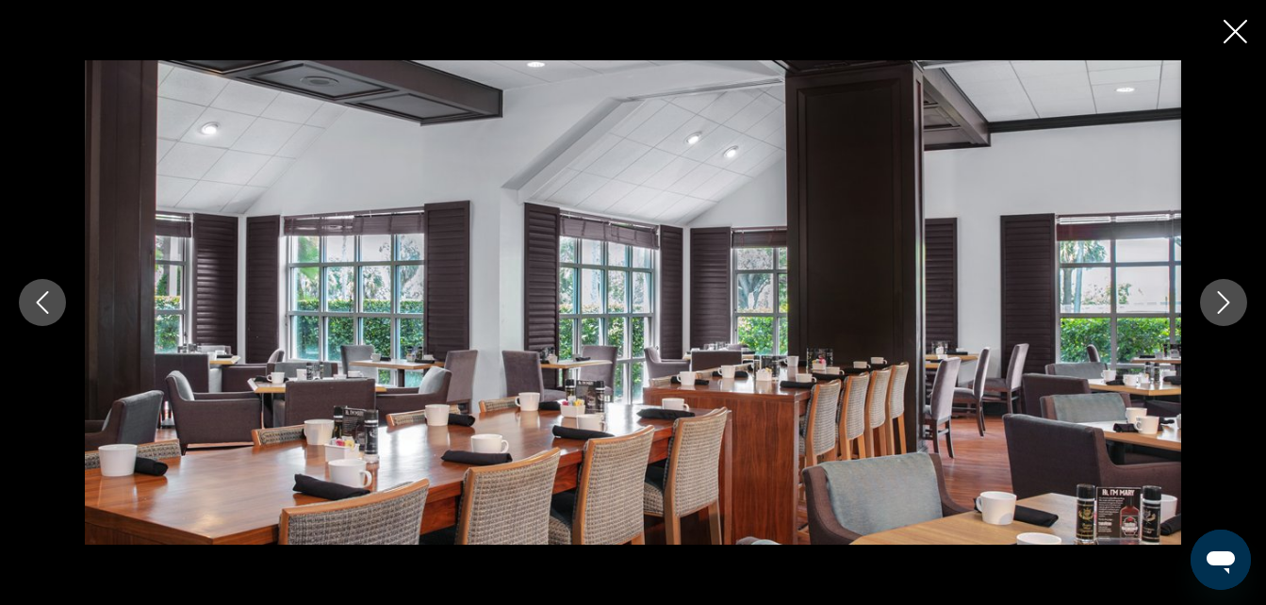
click at [1219, 305] on icon "Next image" at bounding box center [1223, 302] width 23 height 23
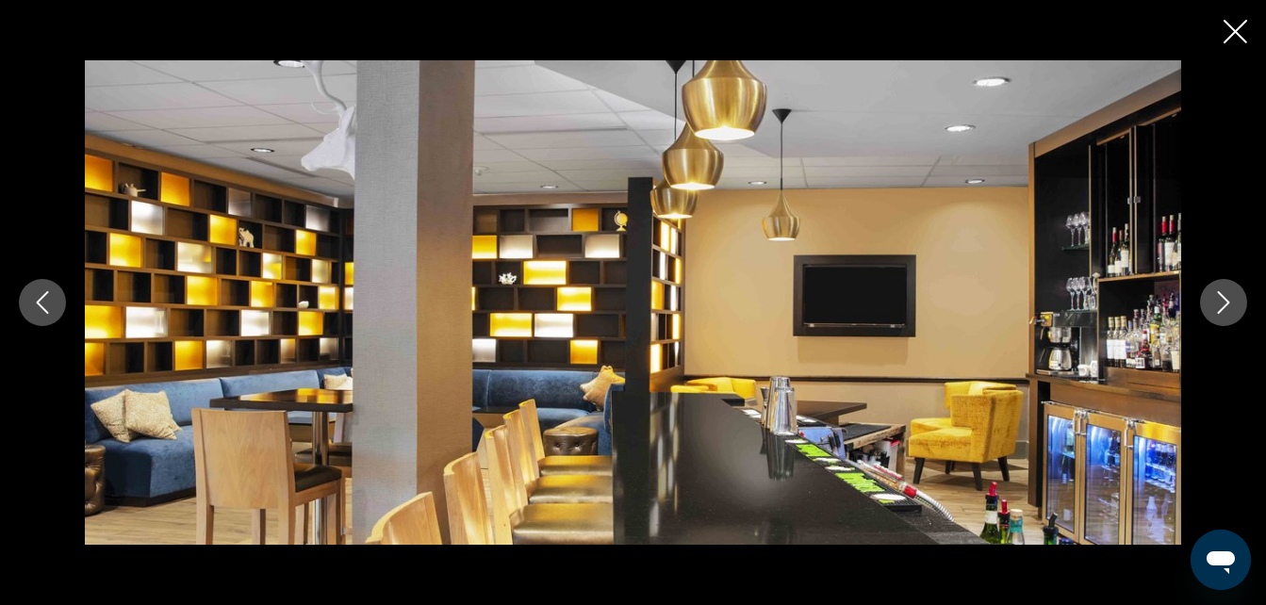
click at [1219, 305] on icon "Next image" at bounding box center [1223, 302] width 23 height 23
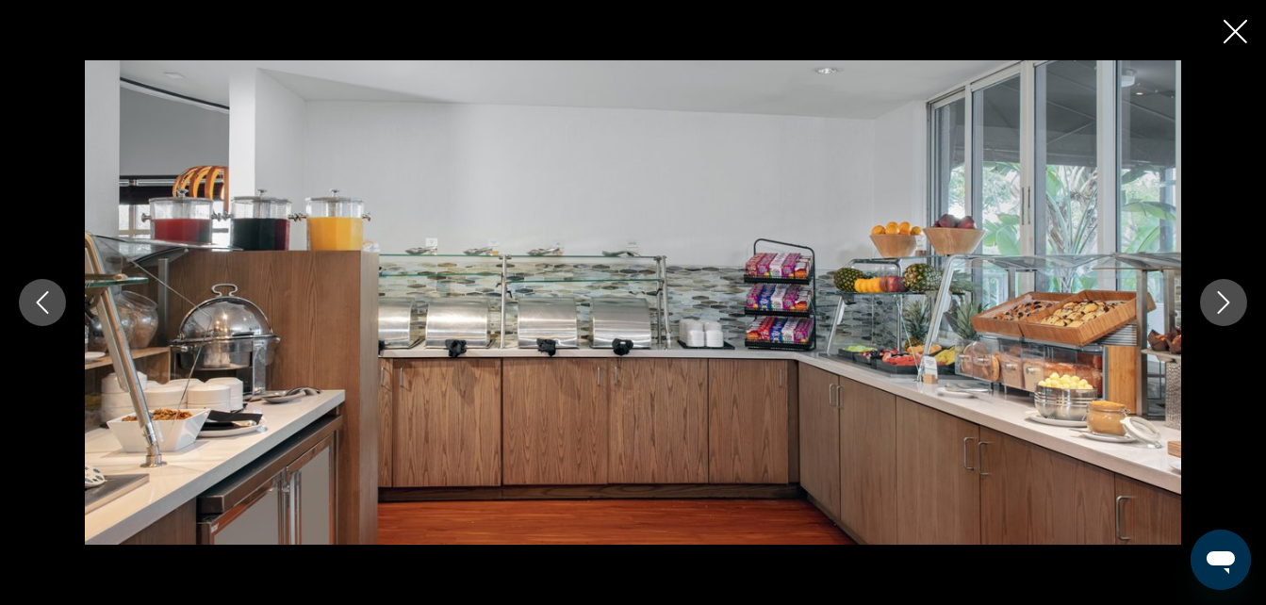
click at [1219, 305] on icon "Next image" at bounding box center [1223, 302] width 23 height 23
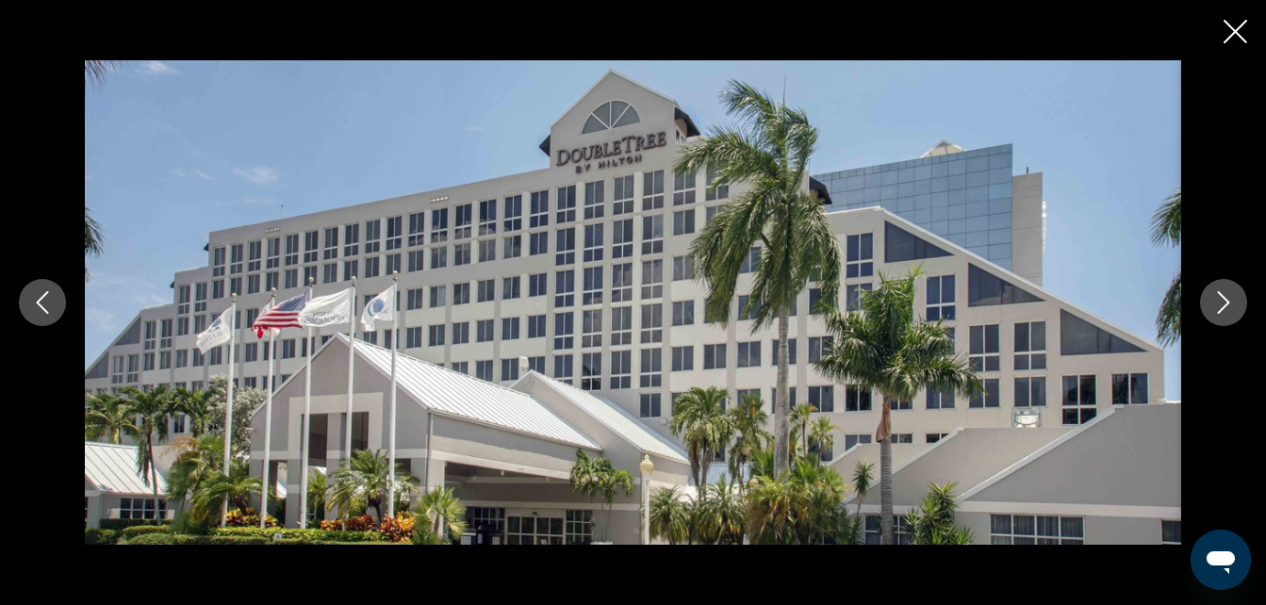
click at [1219, 305] on icon "Next image" at bounding box center [1223, 302] width 23 height 23
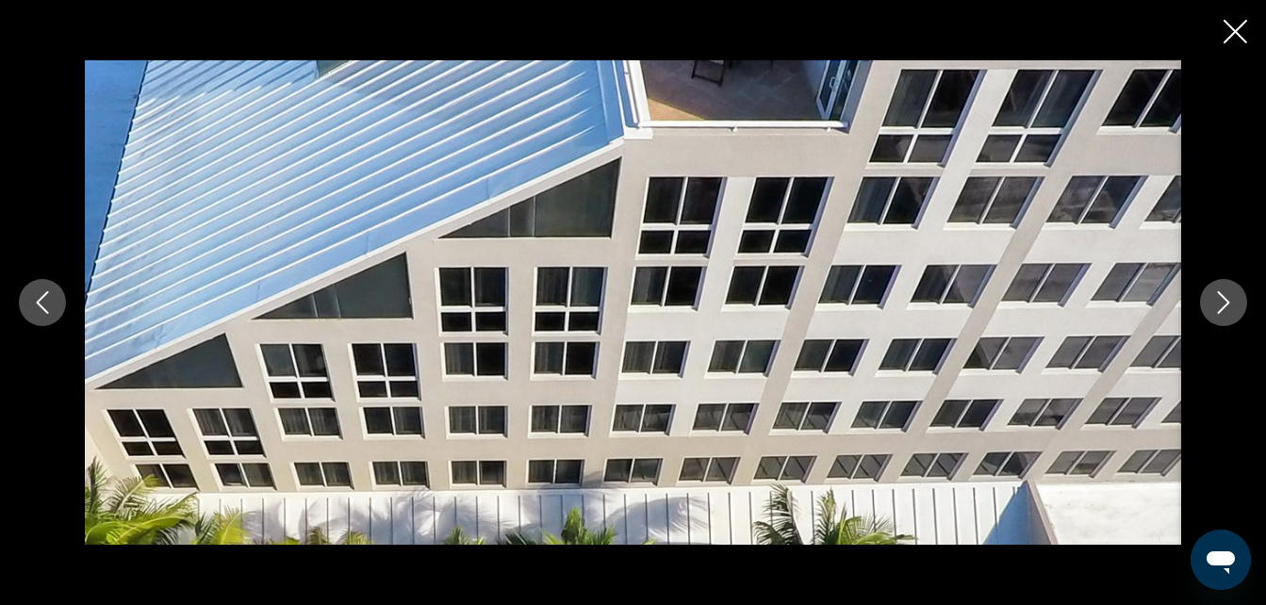
click at [1219, 305] on icon "Next image" at bounding box center [1223, 302] width 23 height 23
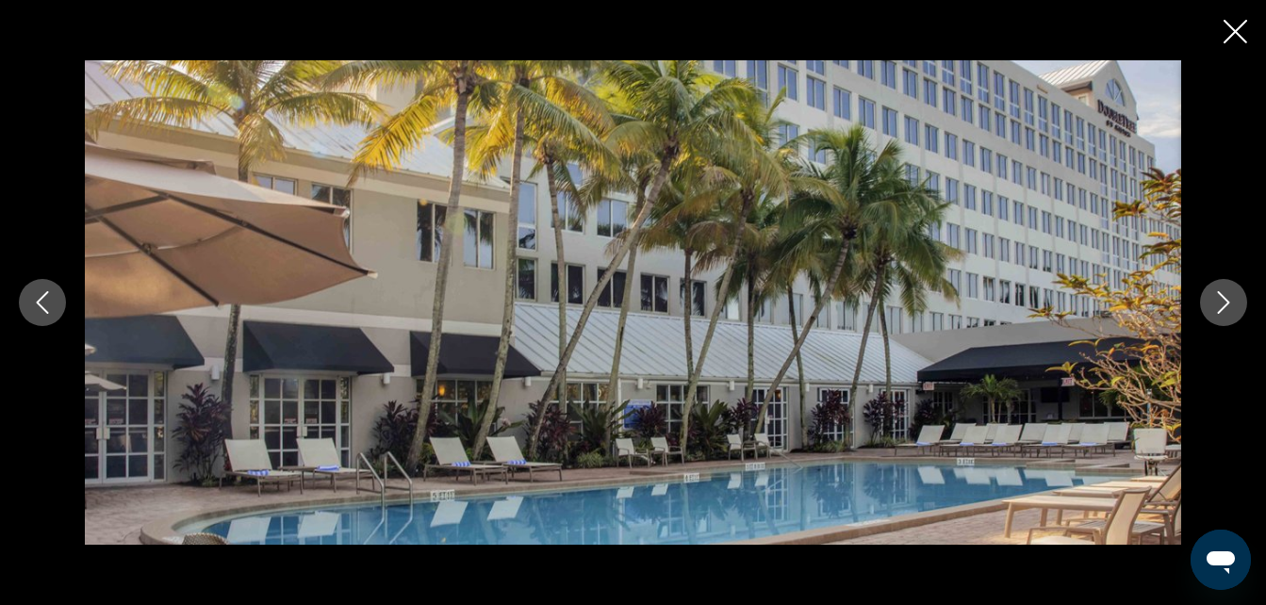
click at [1219, 305] on icon "Next image" at bounding box center [1223, 302] width 23 height 23
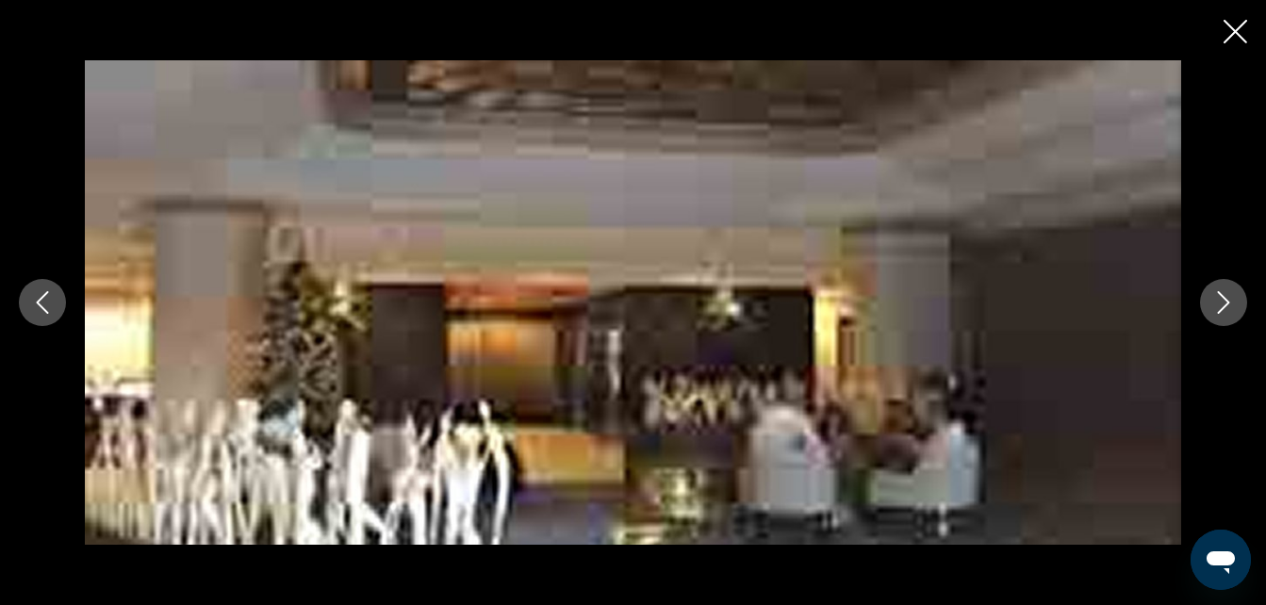
click at [1219, 305] on icon "Next image" at bounding box center [1223, 302] width 23 height 23
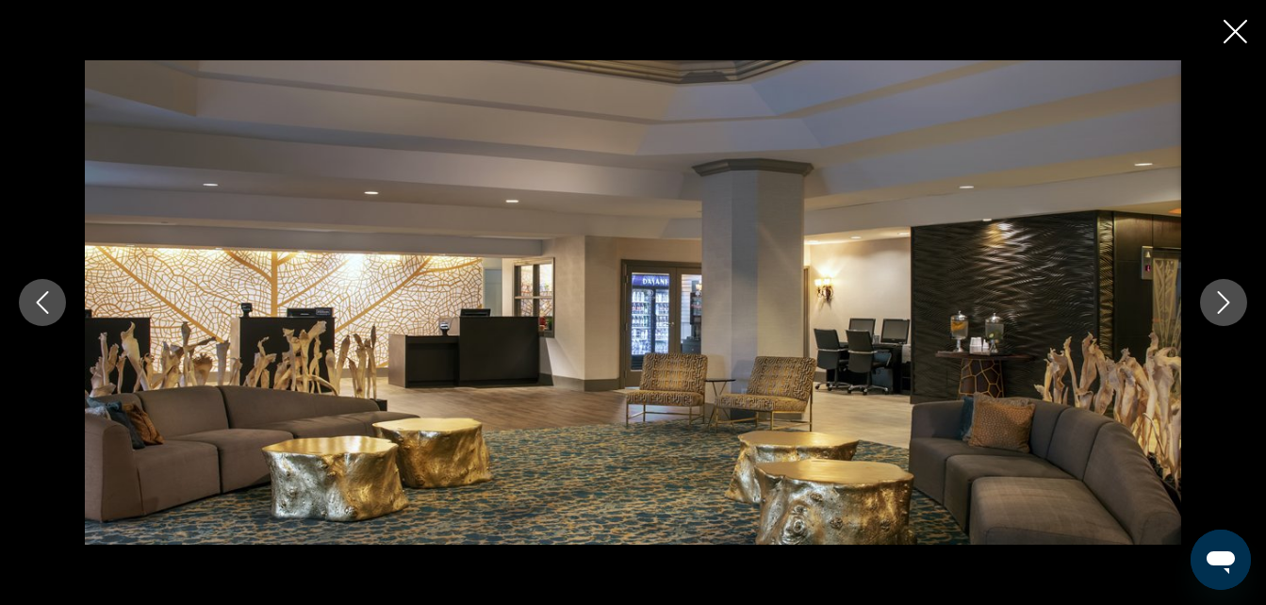
click at [1219, 305] on icon "Next image" at bounding box center [1223, 302] width 23 height 23
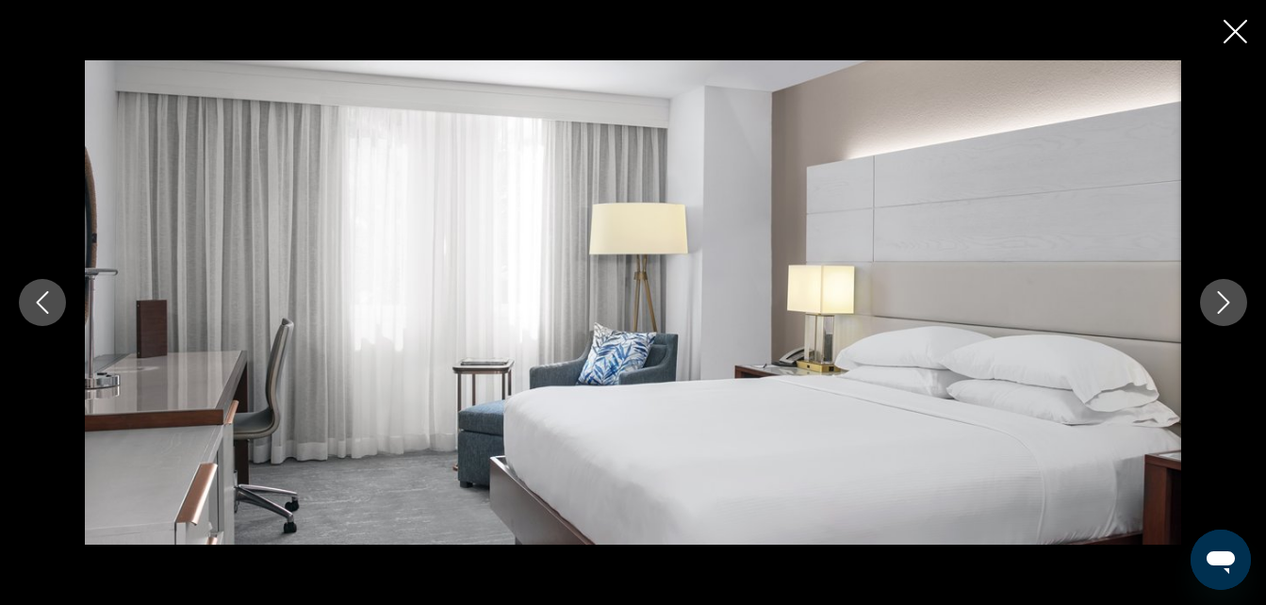
click at [1235, 34] on icon "Close slideshow" at bounding box center [1235, 32] width 24 height 24
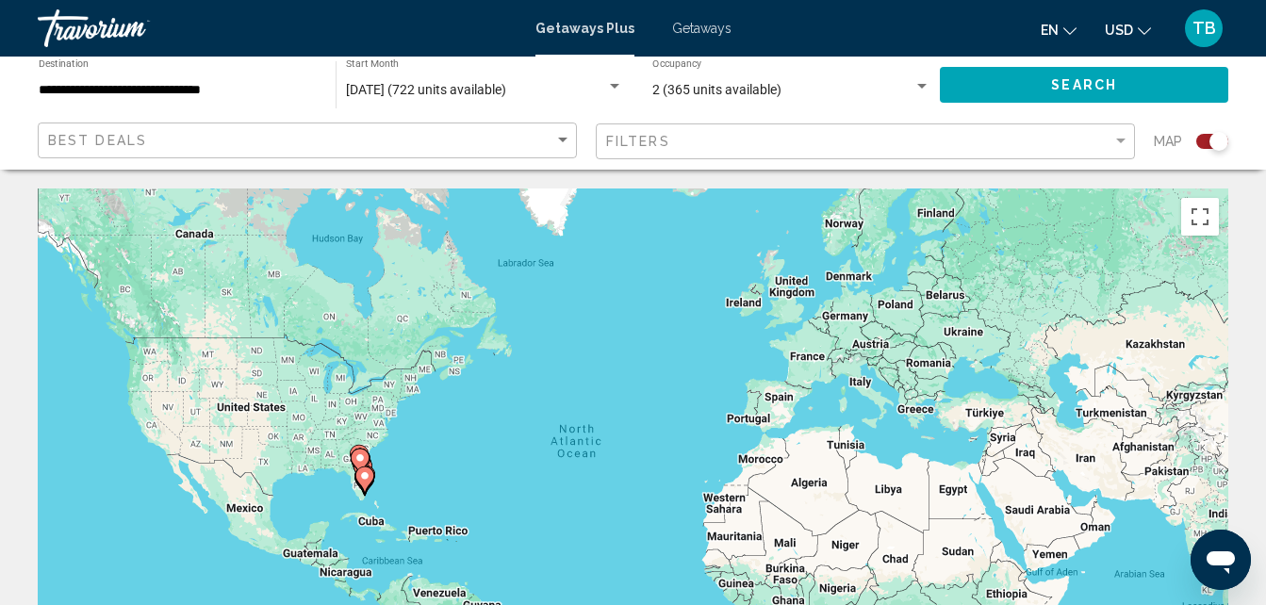
click at [1213, 140] on div "Search widget" at bounding box center [1218, 141] width 19 height 19
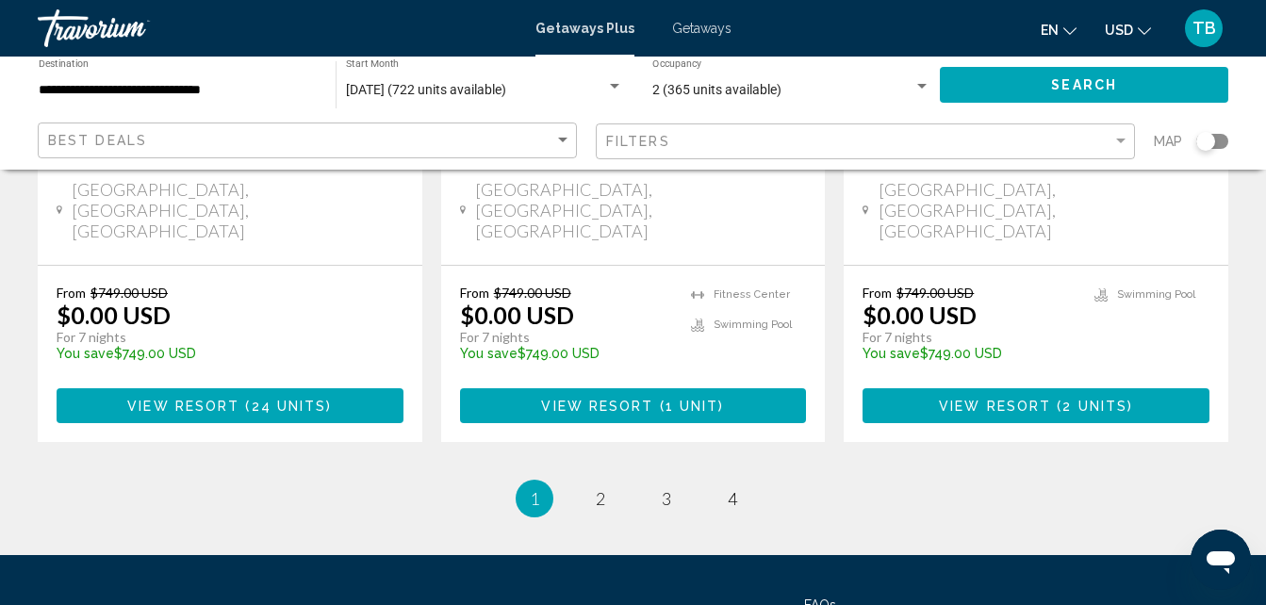
scroll to position [2608, 0]
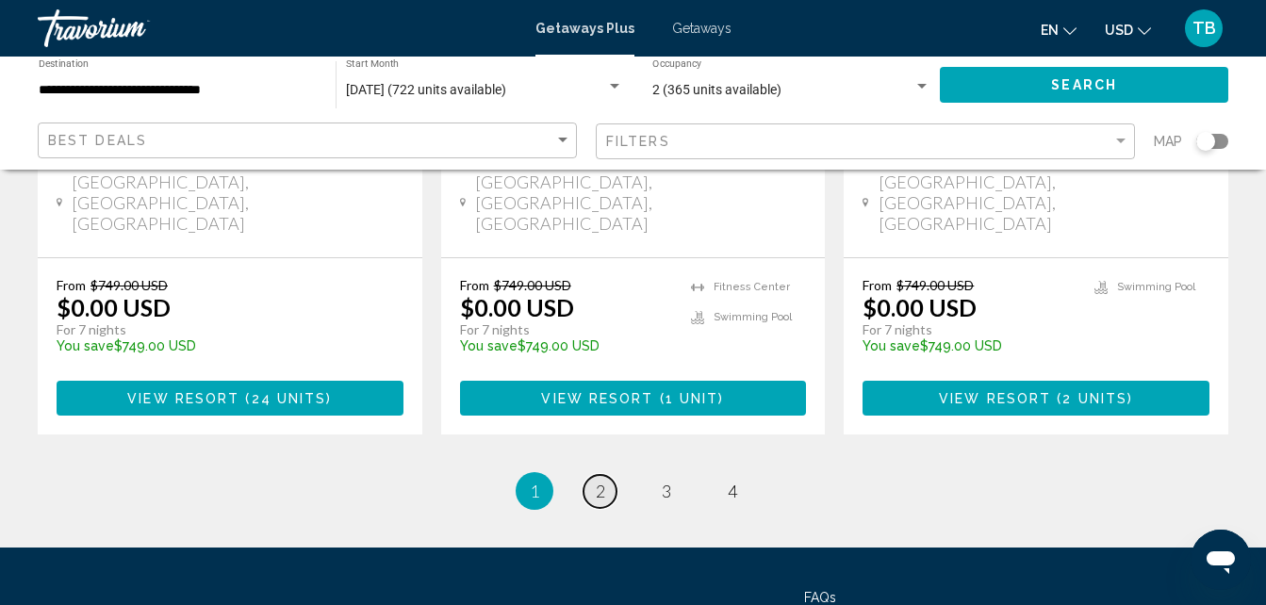
click at [606, 475] on link "page 2" at bounding box center [599, 491] width 33 height 33
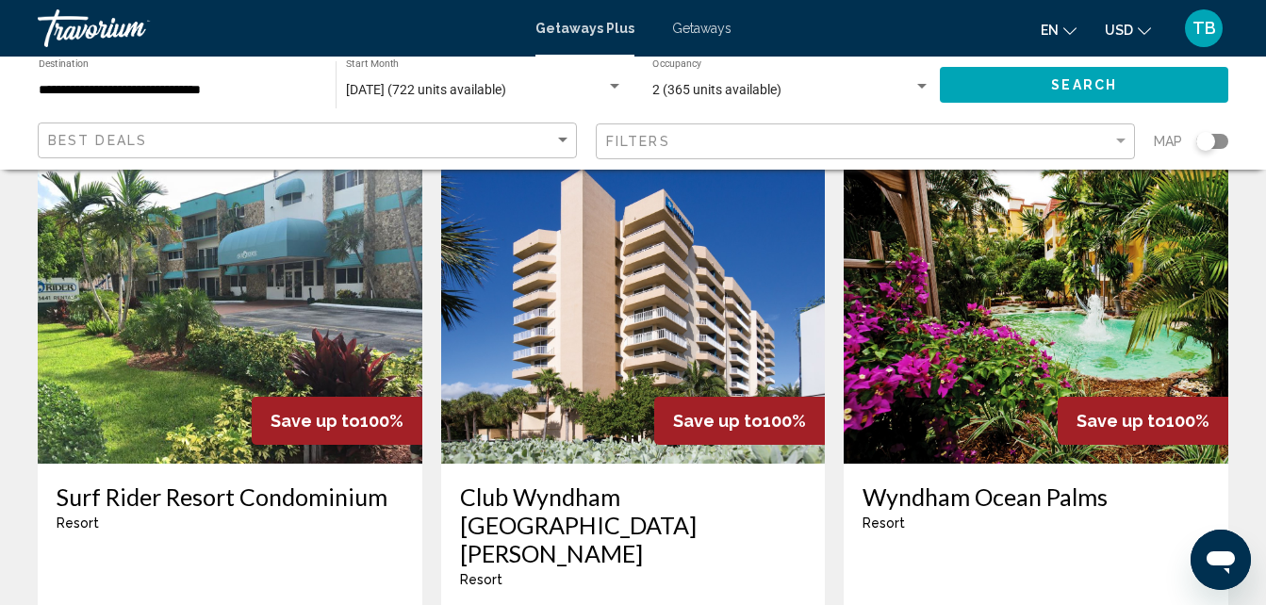
scroll to position [817, 0]
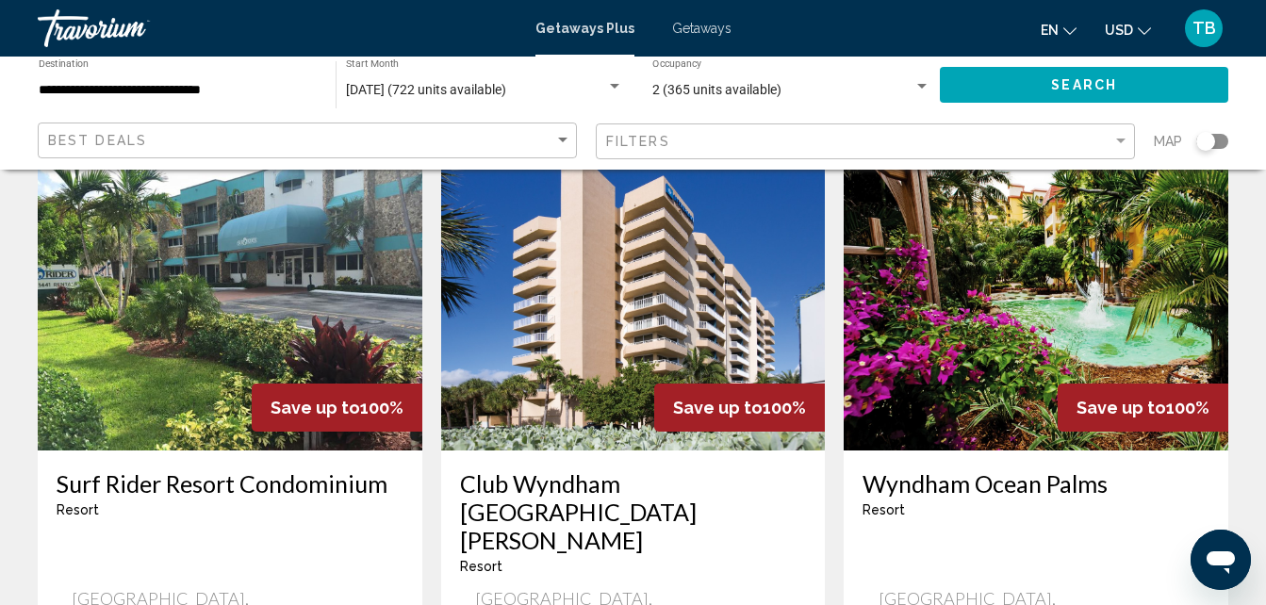
click at [972, 301] on img "Main content" at bounding box center [1035, 300] width 384 height 302
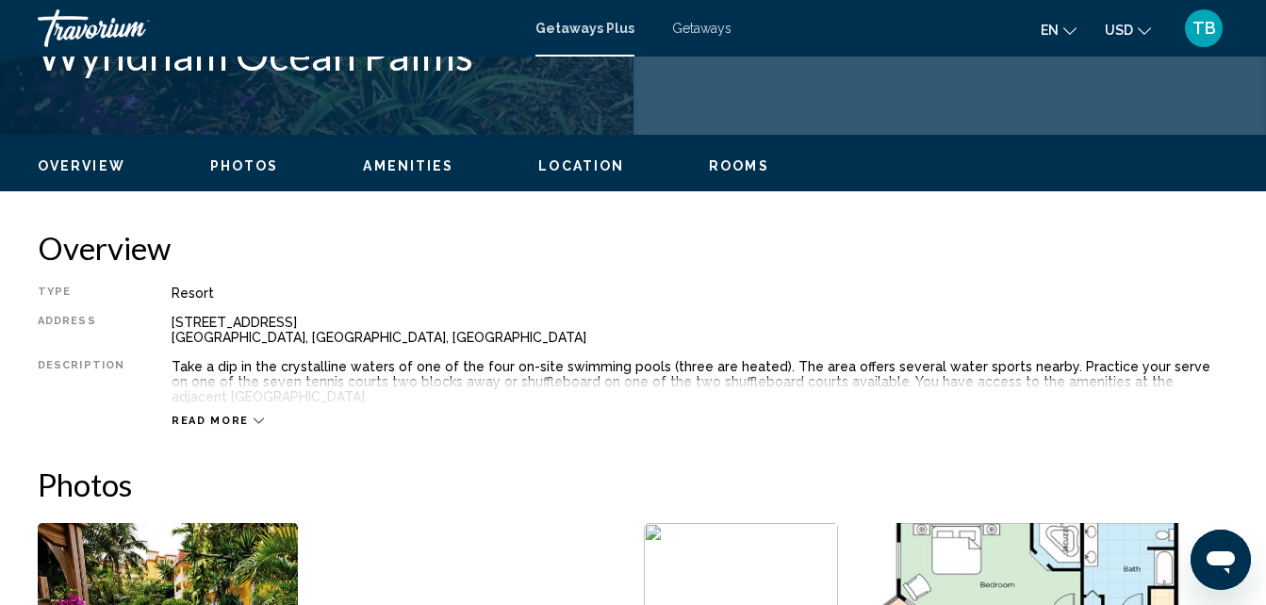
scroll to position [202, 0]
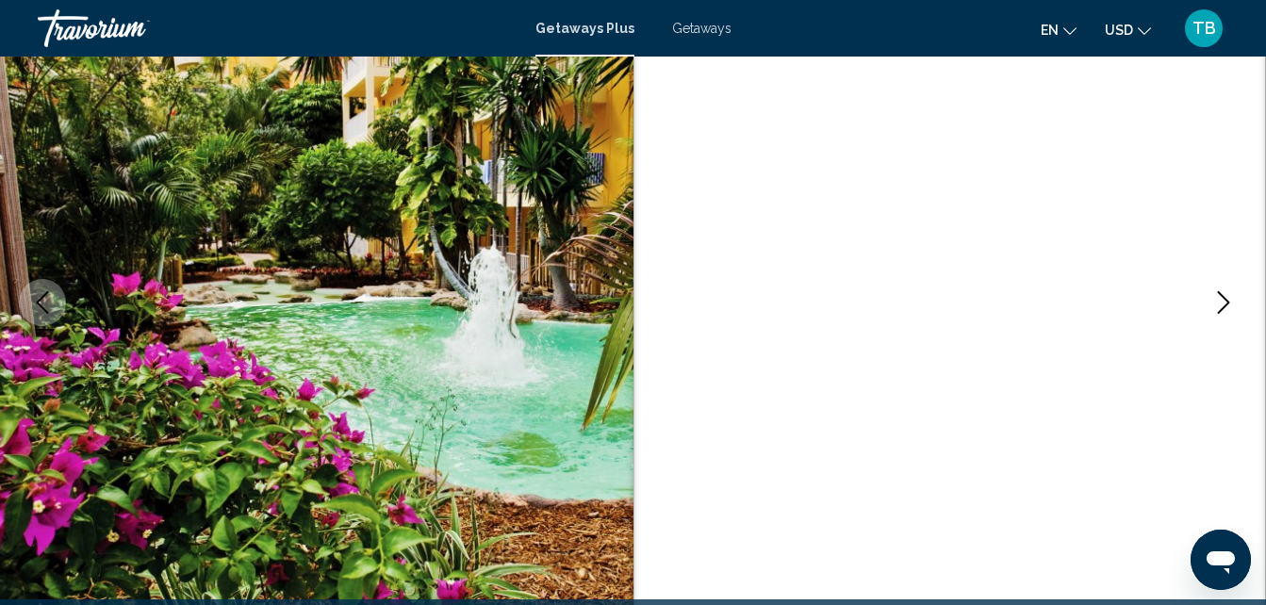
click at [1223, 304] on icon "Next image" at bounding box center [1223, 302] width 23 height 23
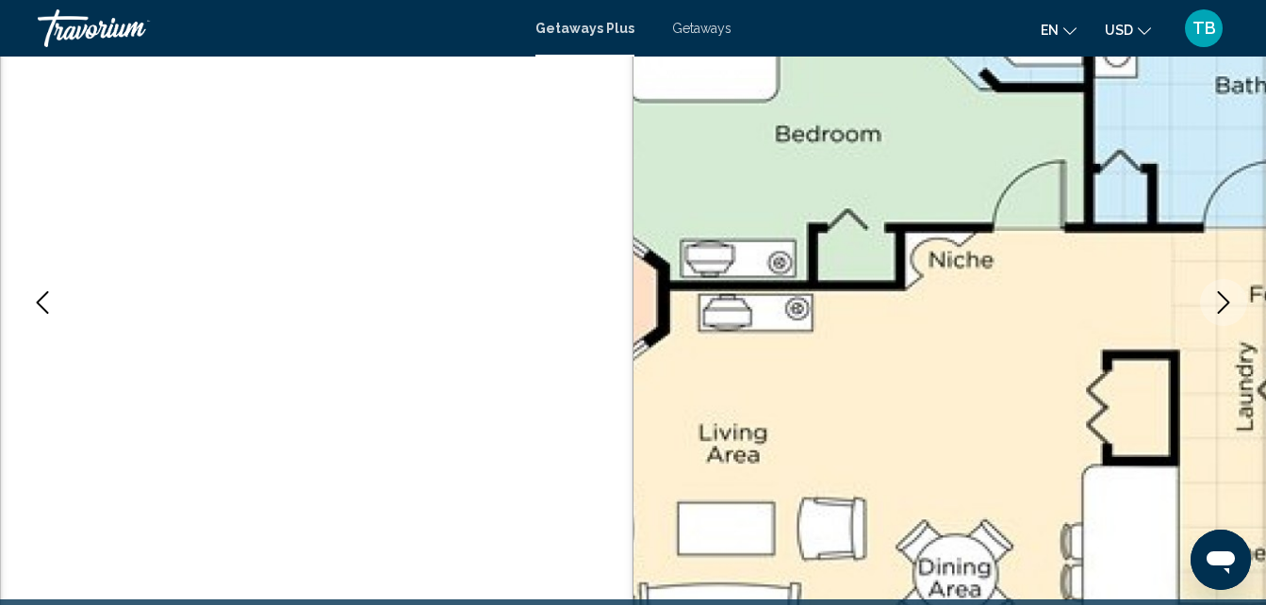
click at [1224, 307] on icon "Next image" at bounding box center [1224, 302] width 12 height 23
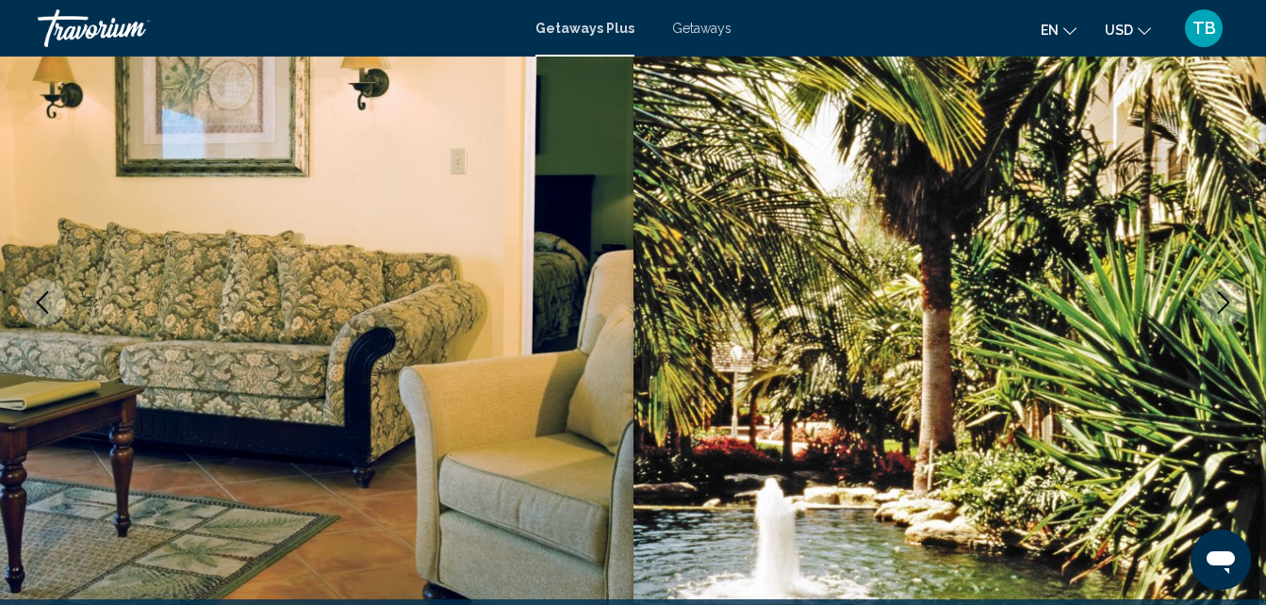
click at [1224, 307] on icon "Next image" at bounding box center [1224, 302] width 12 height 23
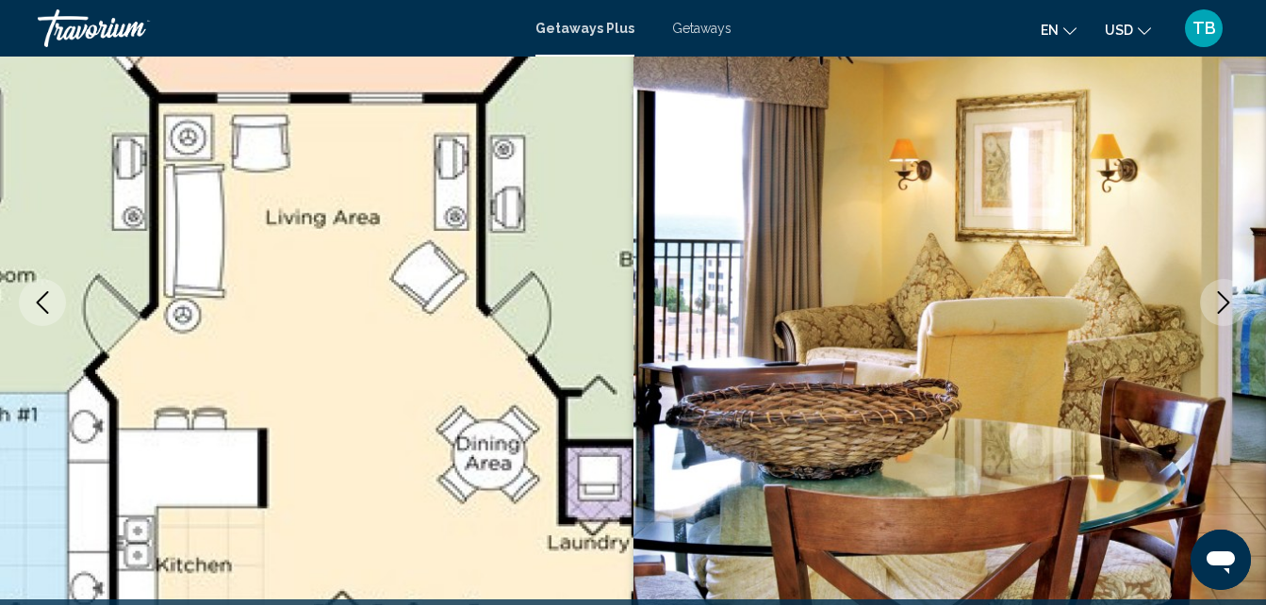
click at [1224, 308] on icon "Next image" at bounding box center [1223, 302] width 23 height 23
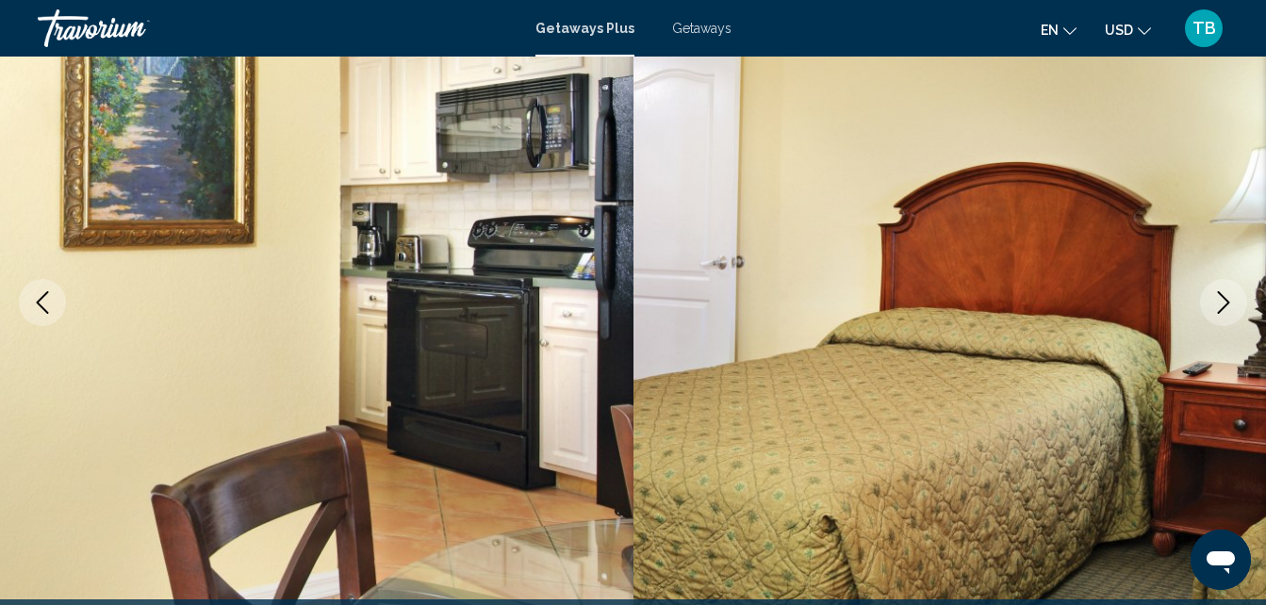
click at [1225, 309] on icon "Next image" at bounding box center [1223, 302] width 23 height 23
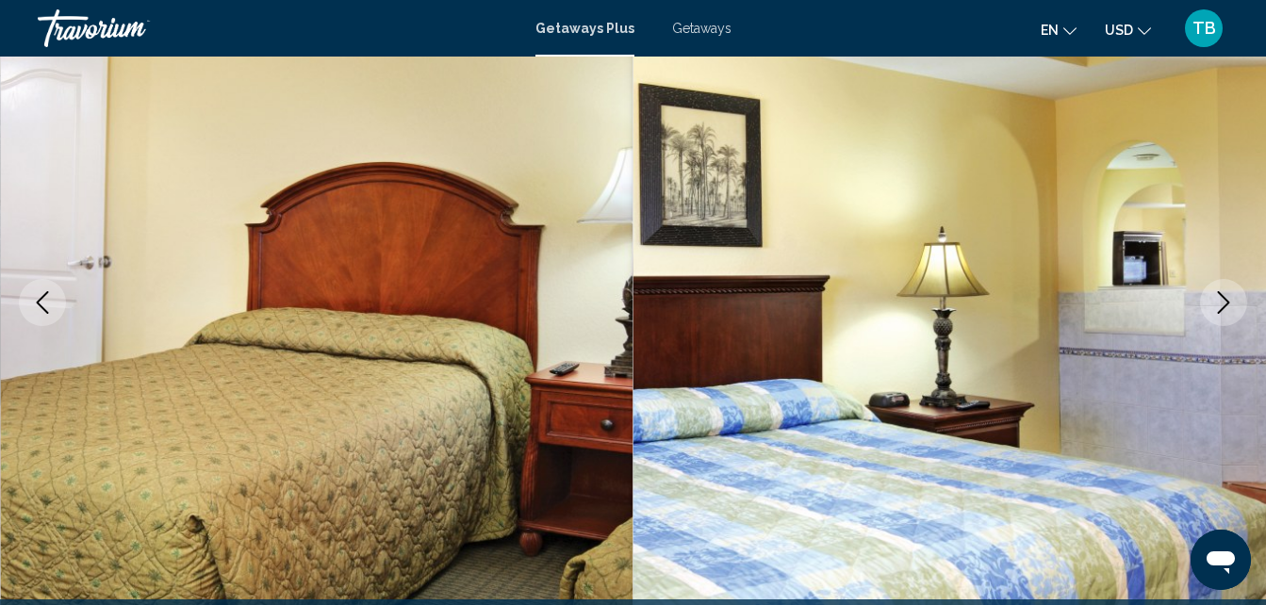
click at [1225, 309] on icon "Next image" at bounding box center [1223, 302] width 23 height 23
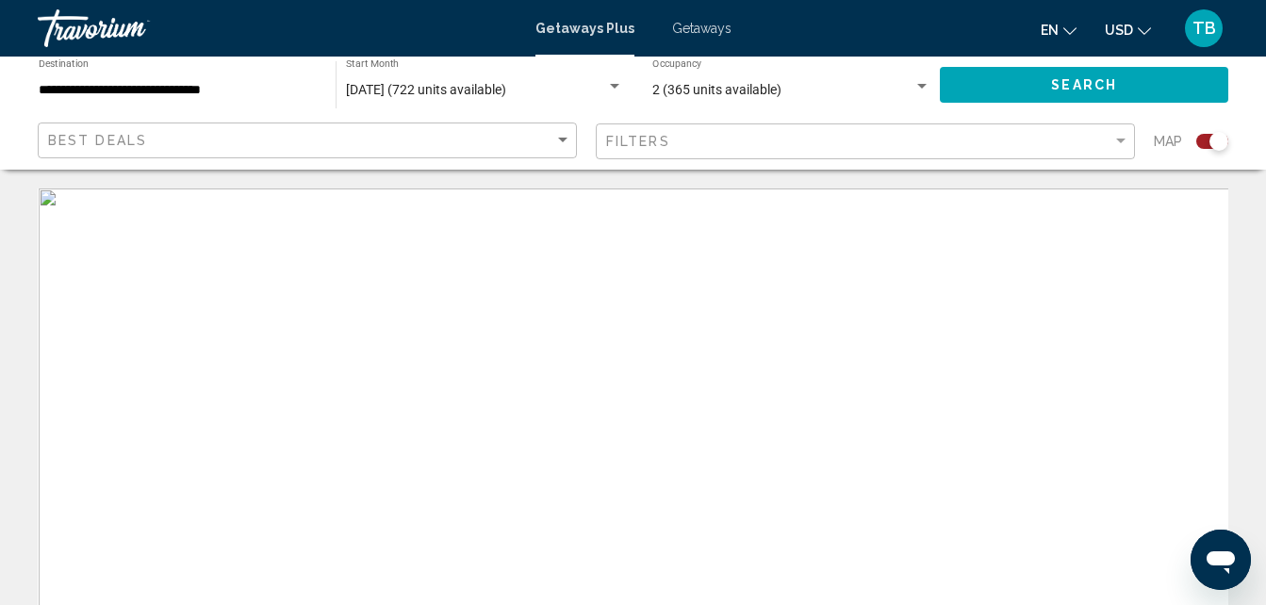
click at [620, 457] on div "Main content" at bounding box center [633, 470] width 1190 height 565
